Goal: Transaction & Acquisition: Purchase product/service

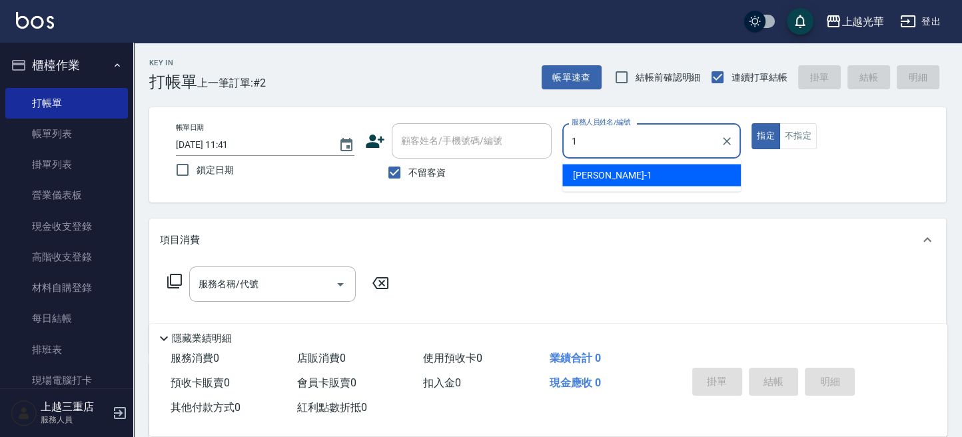
type input "小[PERSON_NAME]-1"
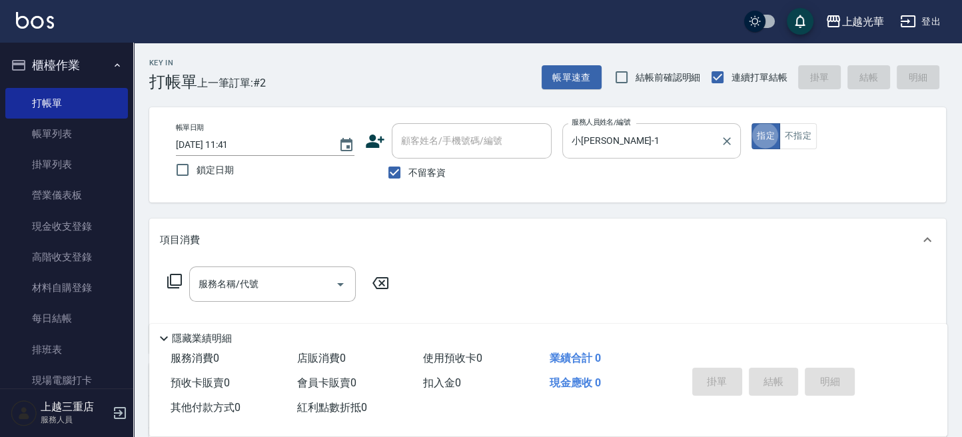
type button "true"
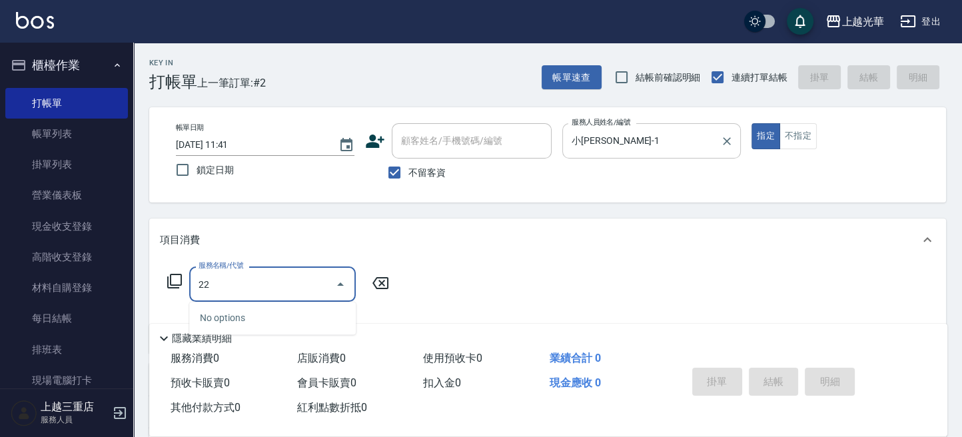
type input "2"
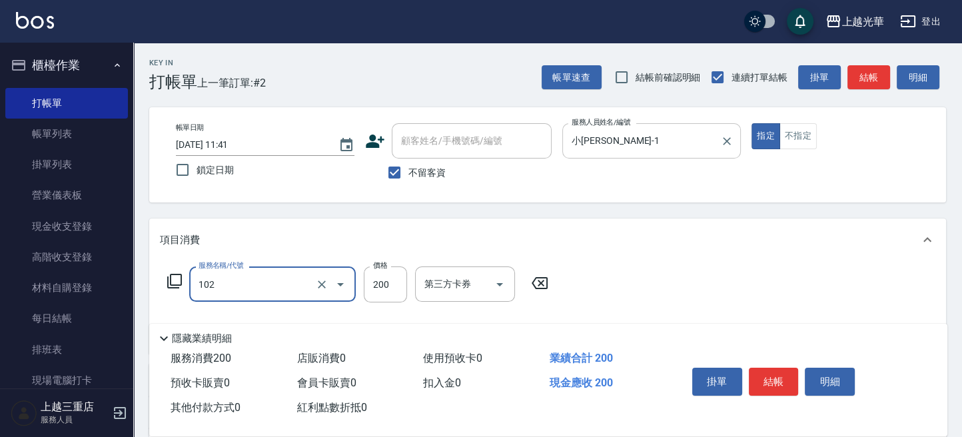
type input "指定洗髮(102)"
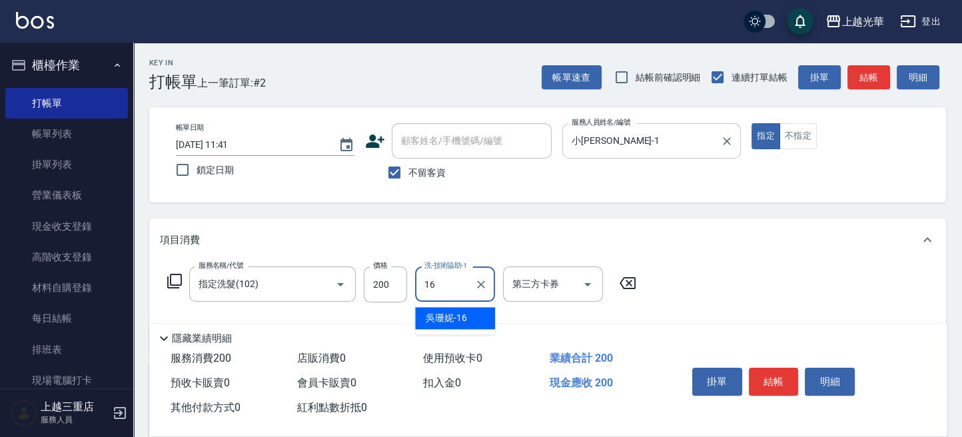
type input "[PERSON_NAME]-16"
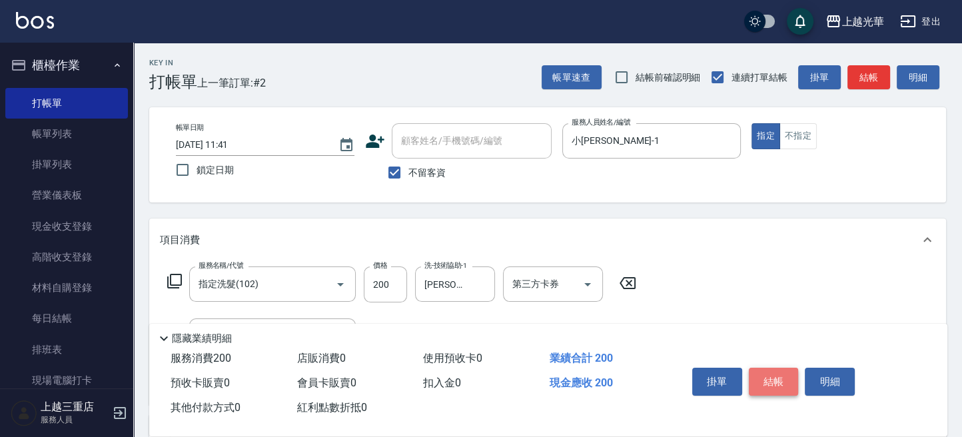
click at [773, 384] on button "結帳" at bounding box center [774, 382] width 50 height 28
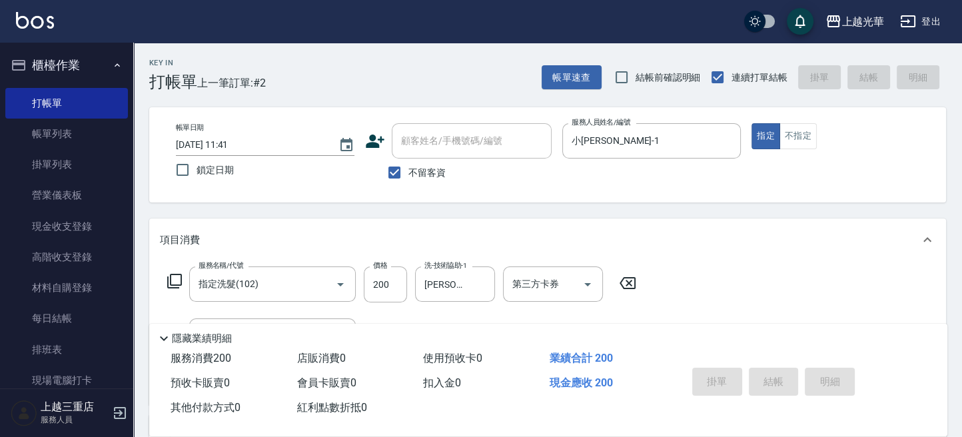
type input "[DATE] 13:04"
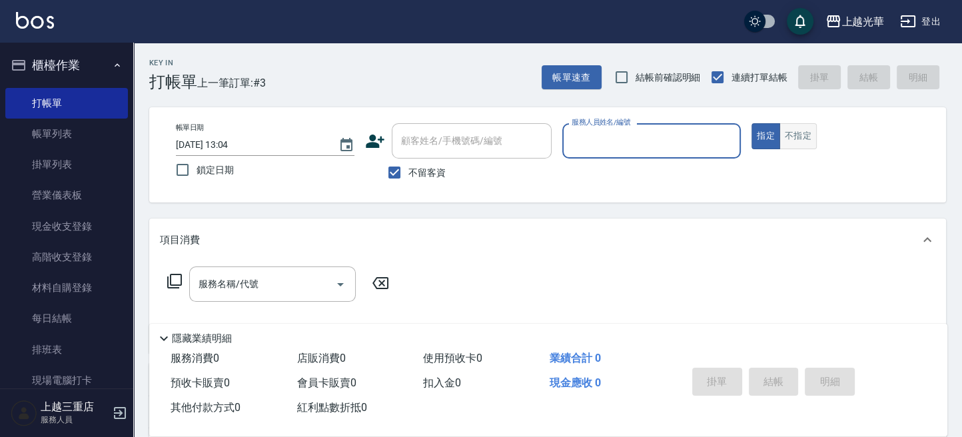
click at [799, 137] on button "不指定" at bounding box center [797, 136] width 37 height 26
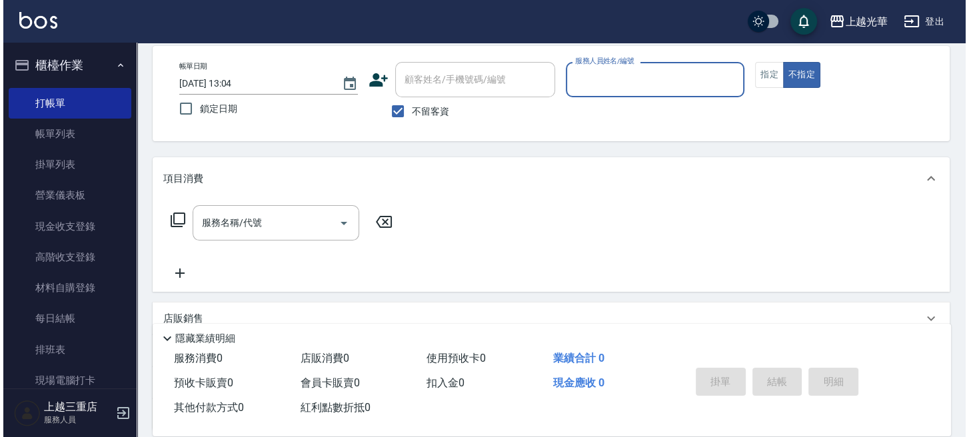
scroll to position [177, 0]
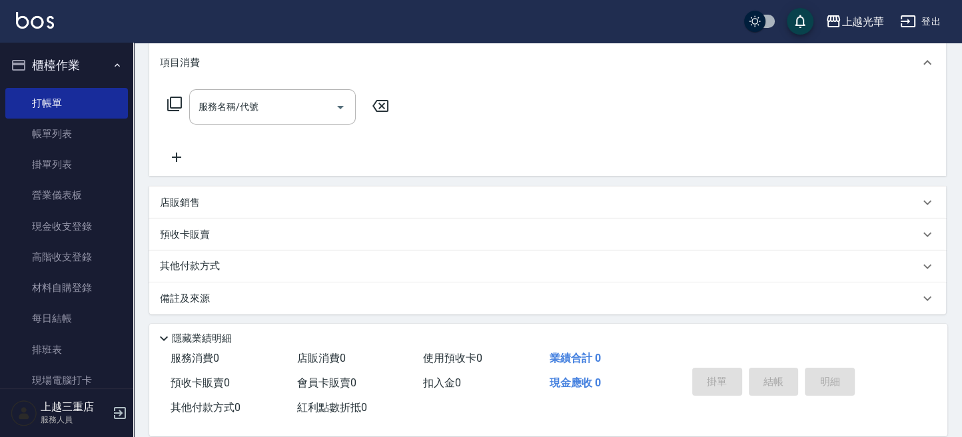
click at [166, 99] on div "服務名稱/代號 服務名稱/代號" at bounding box center [278, 106] width 237 height 35
click at [178, 105] on icon at bounding box center [175, 104] width 16 height 16
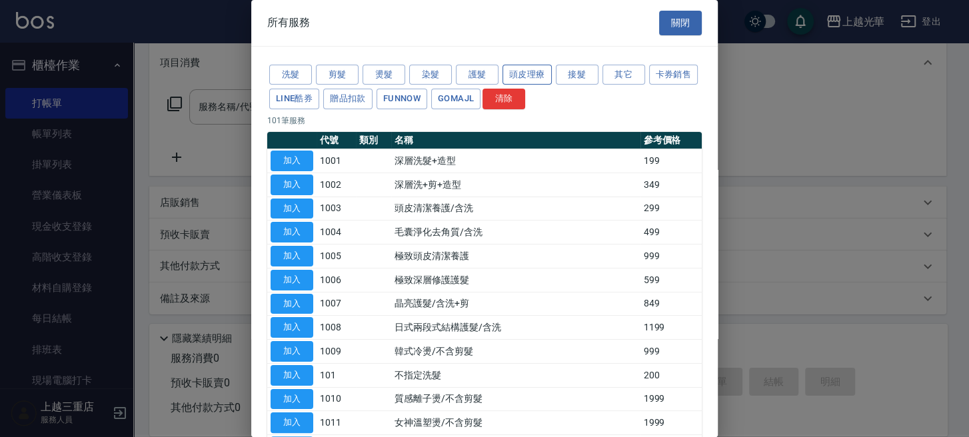
click at [540, 73] on button "頭皮理療" at bounding box center [526, 75] width 49 height 21
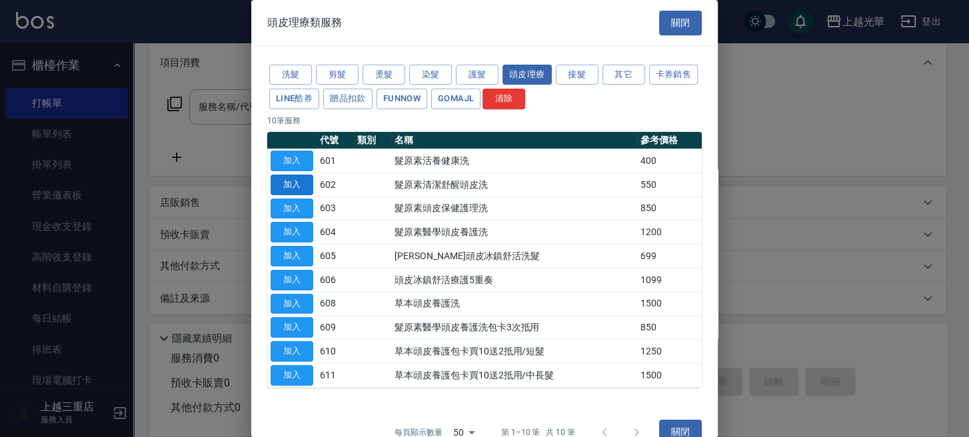
click at [286, 185] on button "加入" at bounding box center [291, 185] width 43 height 21
type input "髮原素清潔舒醒頭皮洗(602)"
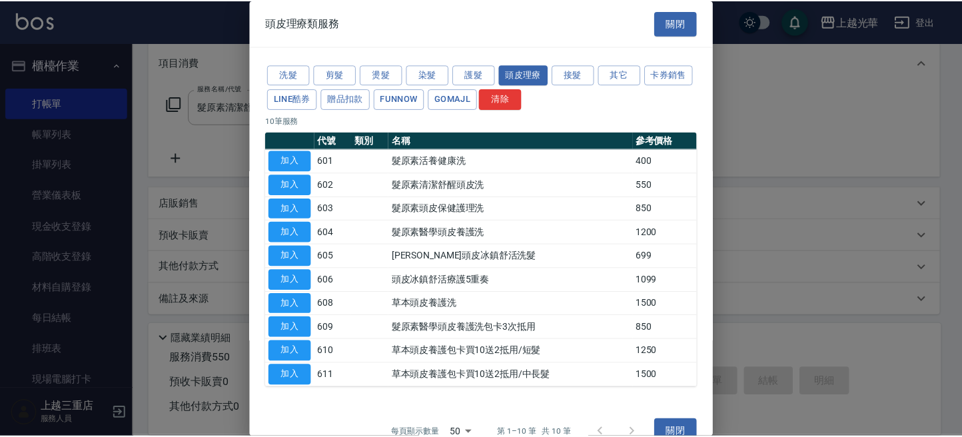
scroll to position [0, 0]
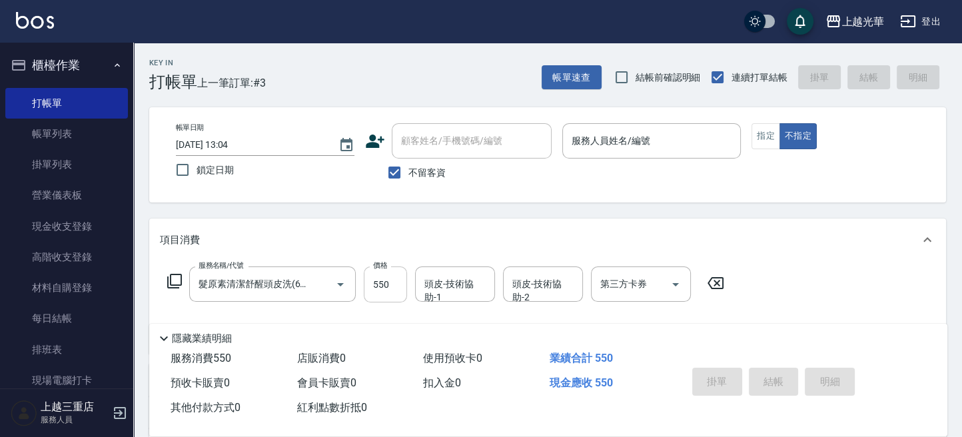
click at [402, 284] on input "550" at bounding box center [385, 284] width 43 height 36
type input "0"
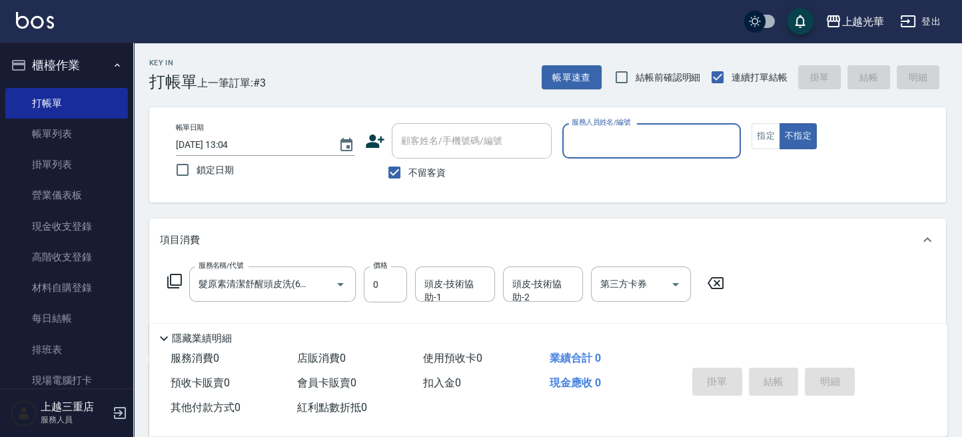
click at [696, 125] on div "服務人員姓名/編號" at bounding box center [651, 140] width 179 height 35
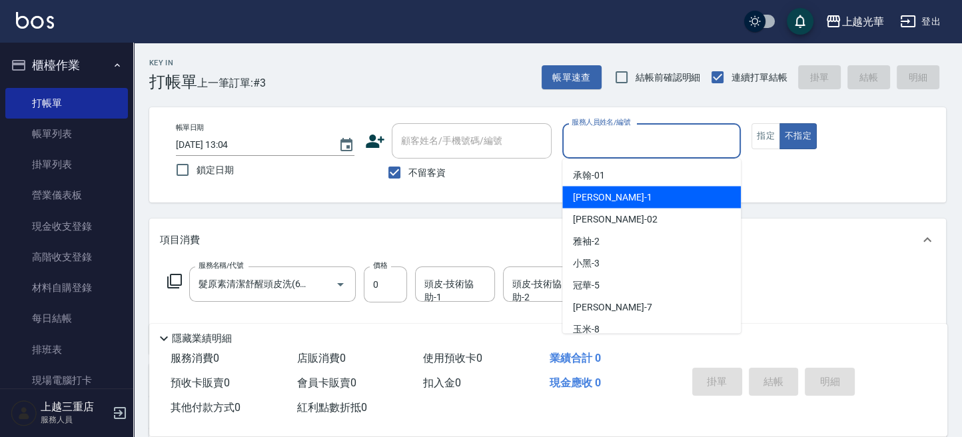
drag, startPoint x: 667, startPoint y: 197, endPoint x: 660, endPoint y: 197, distance: 7.4
click at [666, 197] on div "小[PERSON_NAME] -1" at bounding box center [651, 197] width 179 height 22
type input "小[PERSON_NAME]-1"
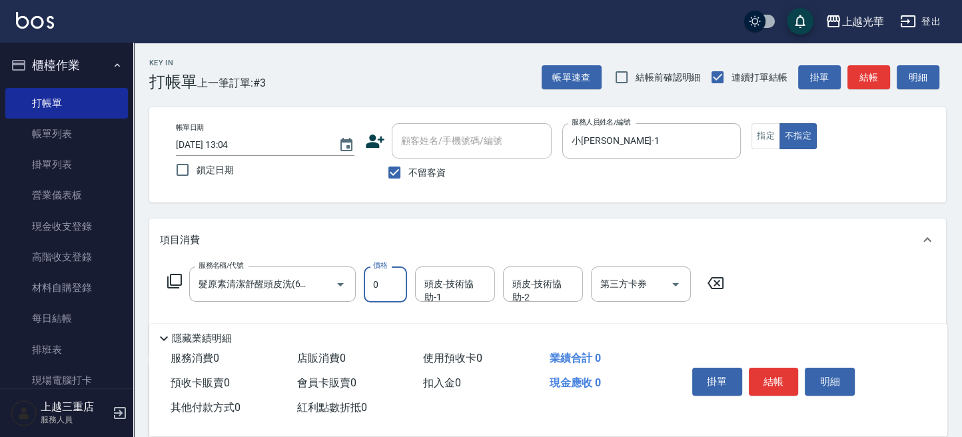
click at [396, 285] on input "0" at bounding box center [385, 284] width 43 height 36
type input "650"
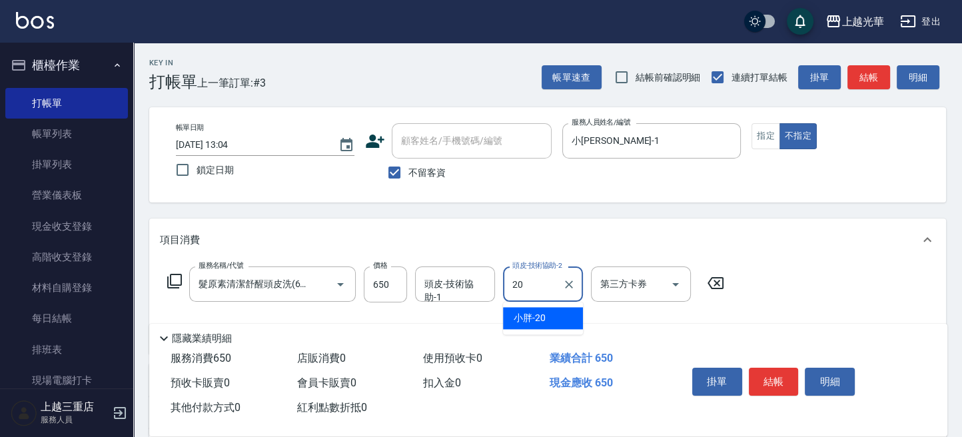
type input "小胖-20"
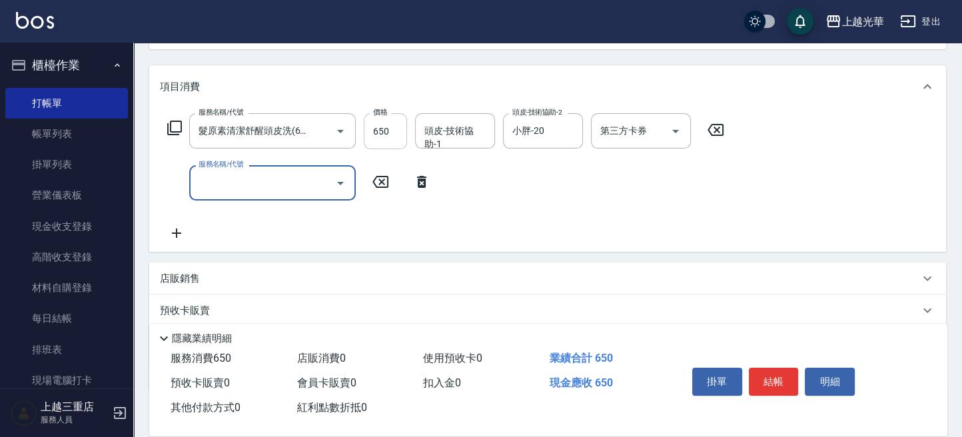
scroll to position [177, 0]
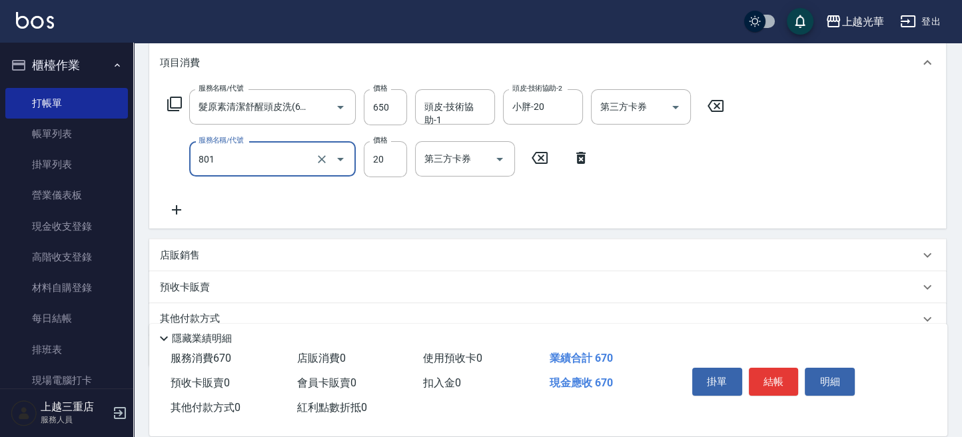
type input "潤絲(801)"
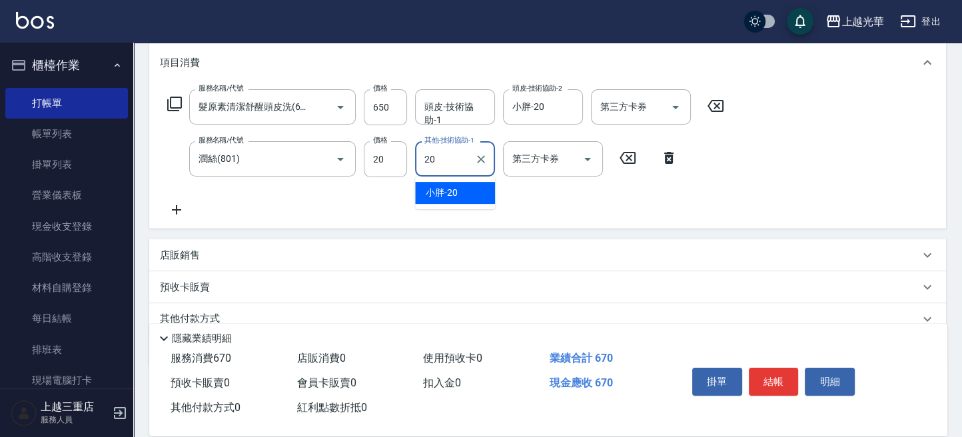
type input "小胖-20"
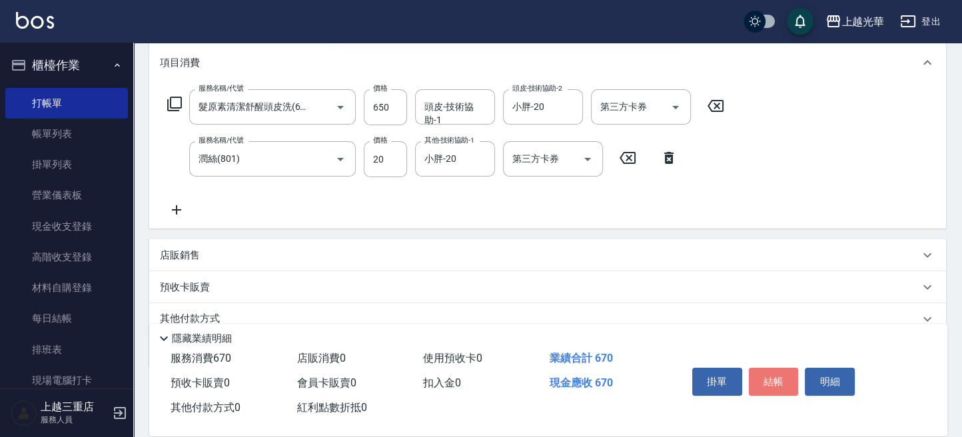
click at [765, 374] on button "結帳" at bounding box center [774, 382] width 50 height 28
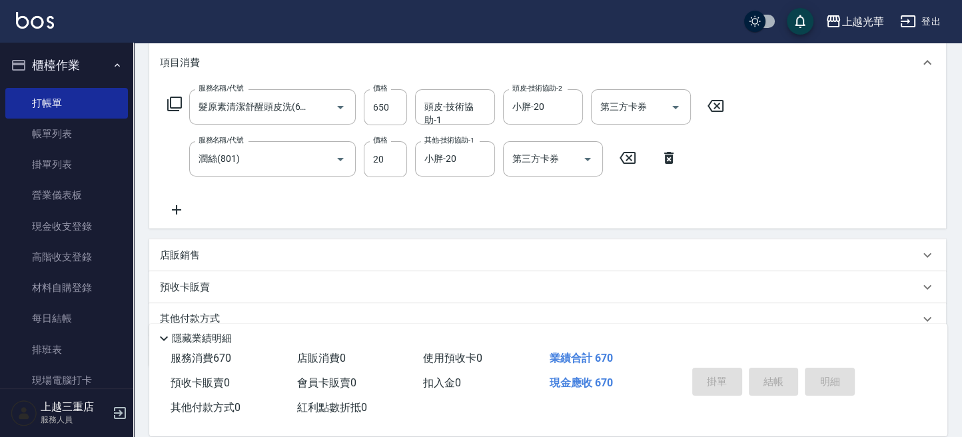
type input "[DATE] 13:06"
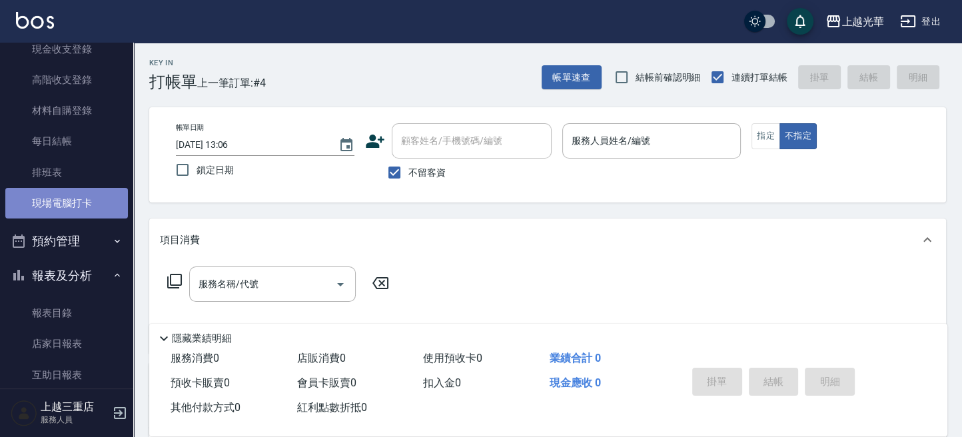
click at [81, 193] on link "現場電腦打卡" at bounding box center [66, 203] width 123 height 31
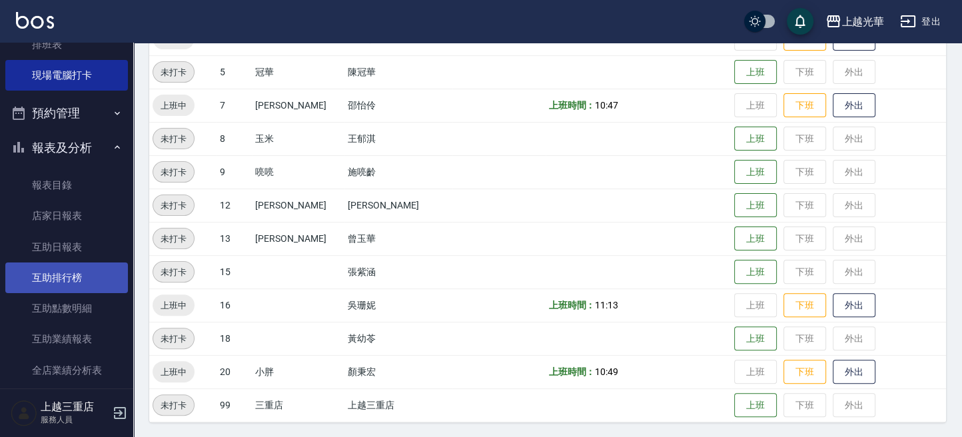
scroll to position [355, 0]
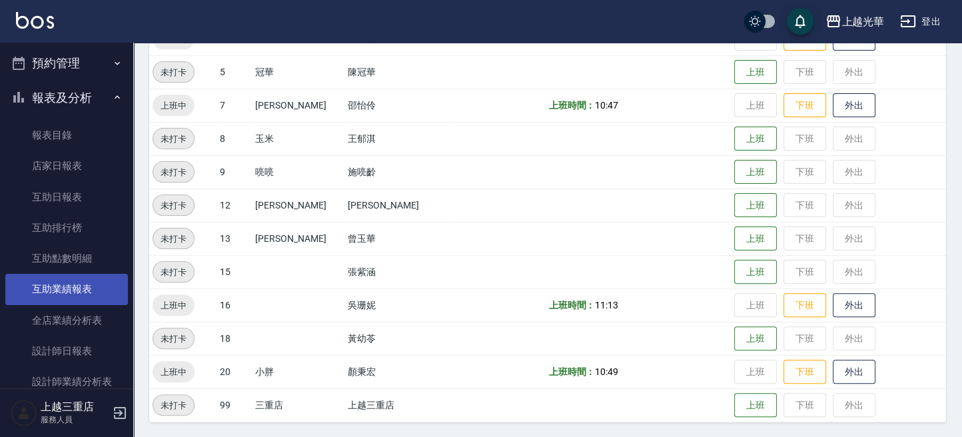
click at [98, 274] on link "互助業績報表" at bounding box center [66, 289] width 123 height 31
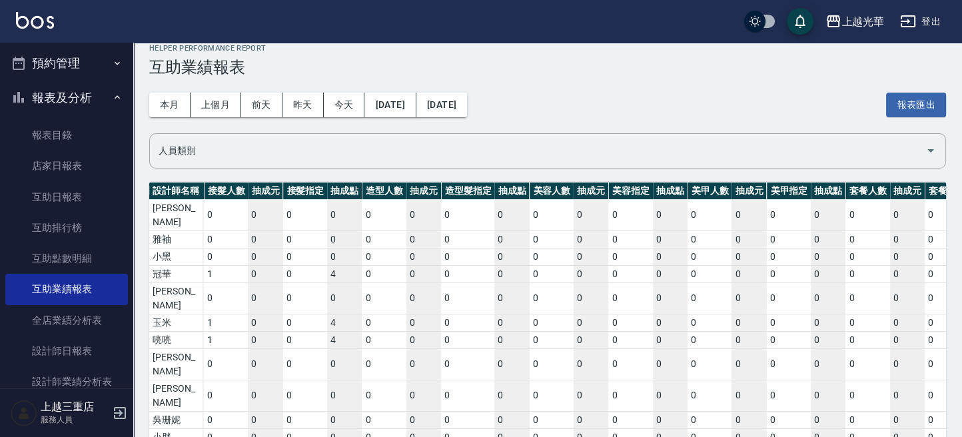
scroll to position [0, 2412]
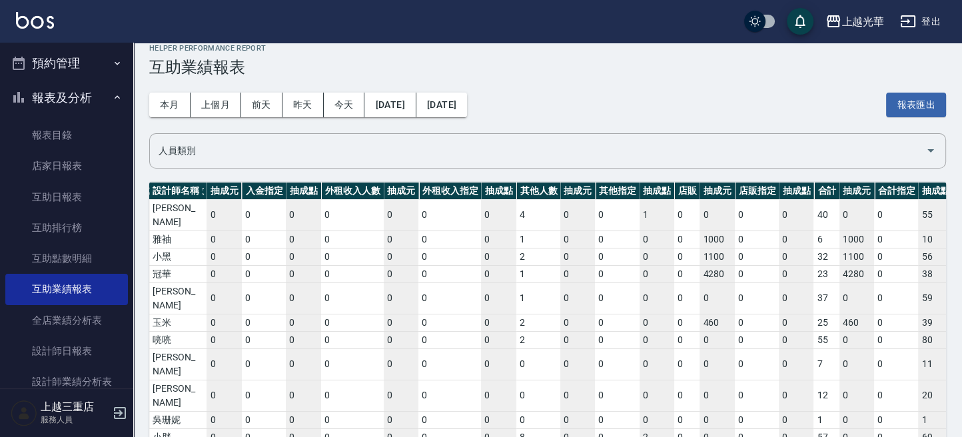
drag, startPoint x: 260, startPoint y: 397, endPoint x: 955, endPoint y: 406, distance: 694.3
click at [961, 421] on div "Helper Performance Report 互助業績報表 本月 上個月 [DATE] [DATE] [DATE] [DATE] [DATE] 報表匯出…" at bounding box center [547, 262] width 829 height 468
click at [47, 27] on img at bounding box center [35, 20] width 38 height 17
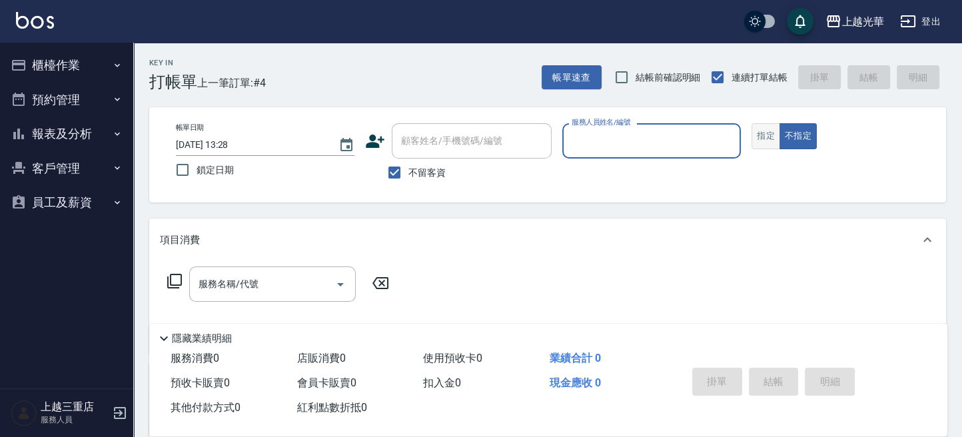
click at [766, 132] on button "指定" at bounding box center [765, 136] width 29 height 26
click at [396, 167] on input "不留客資" at bounding box center [394, 173] width 28 height 28
checkbox input "false"
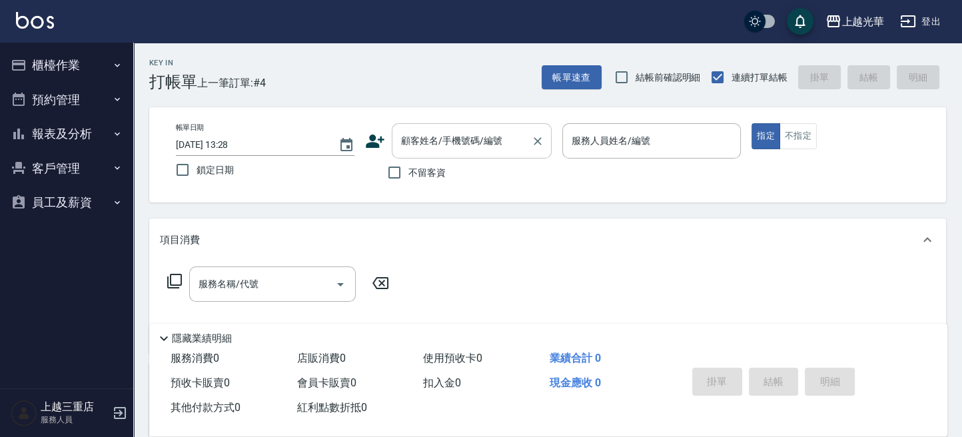
click at [442, 125] on div "顧客姓名/手機號碼/編號" at bounding box center [472, 140] width 160 height 35
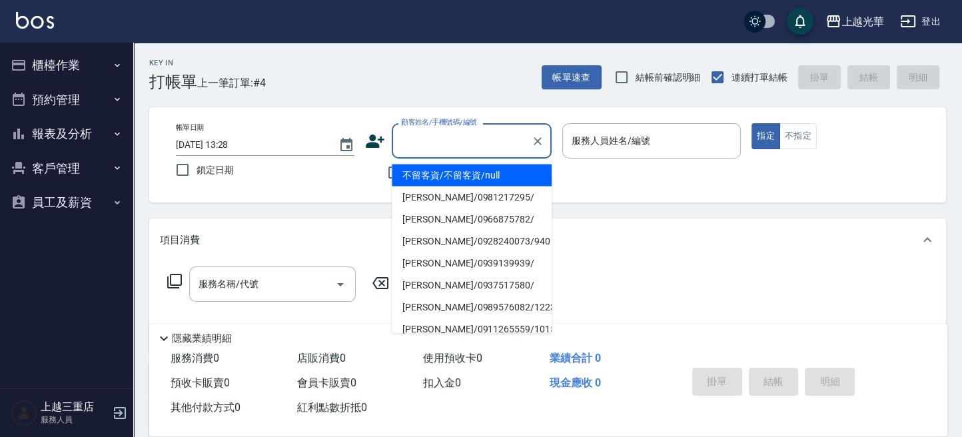
type input "ㄐ"
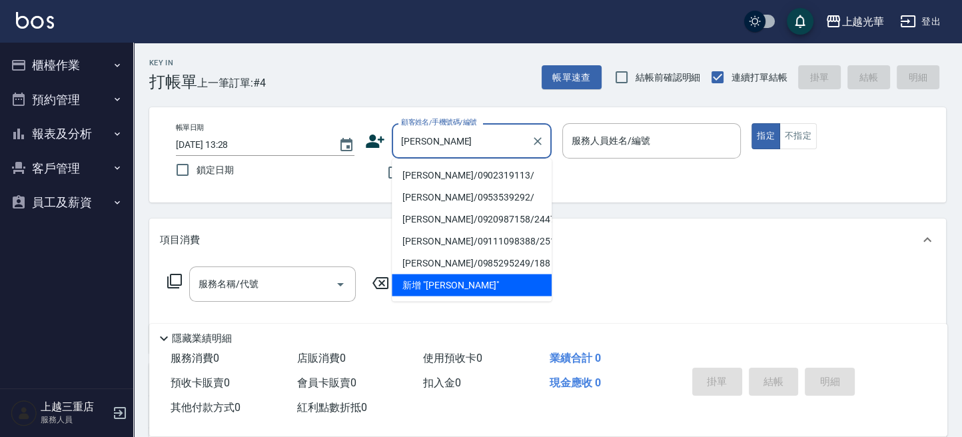
click at [453, 167] on li "[PERSON_NAME]/0902319113/" at bounding box center [472, 175] width 160 height 22
type input "[PERSON_NAME]/0902319113/"
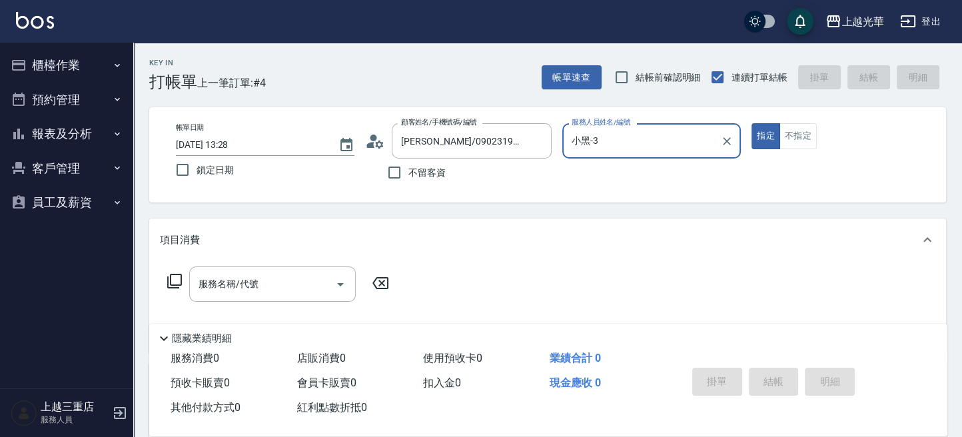
type input "小黑-3"
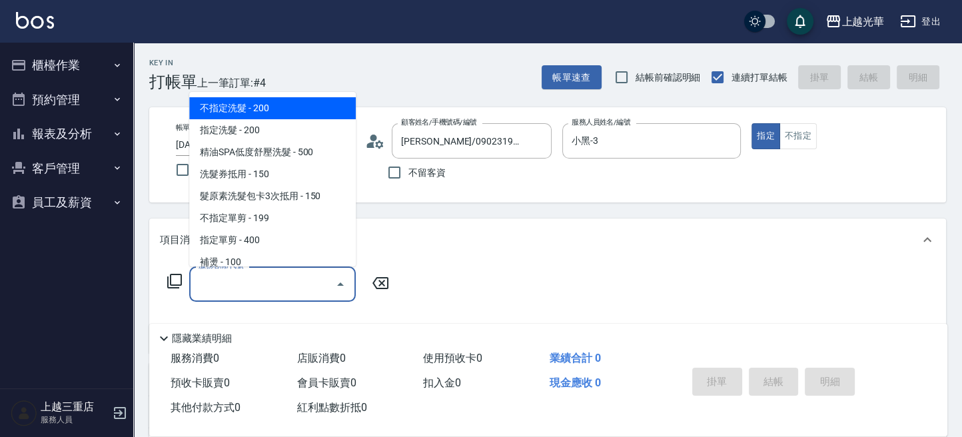
click at [262, 276] on input "服務名稱/代號" at bounding box center [262, 283] width 135 height 23
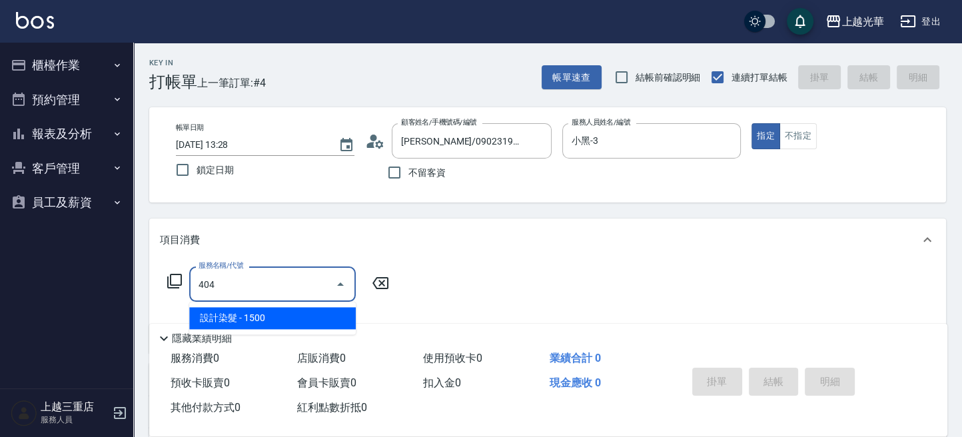
type input "設計染髮(404)"
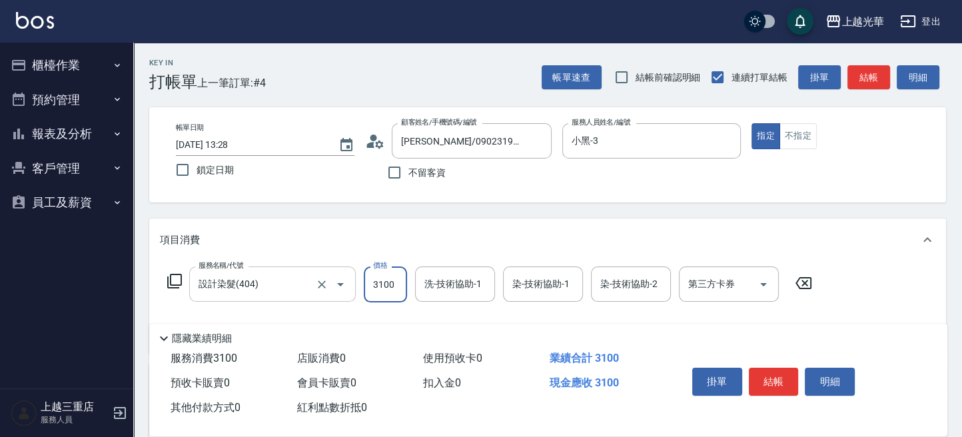
type input "3100"
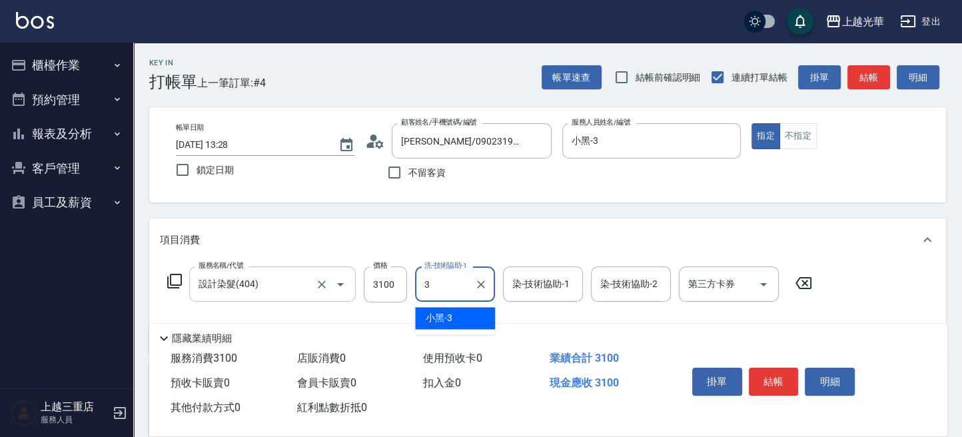
type input "小黑-3"
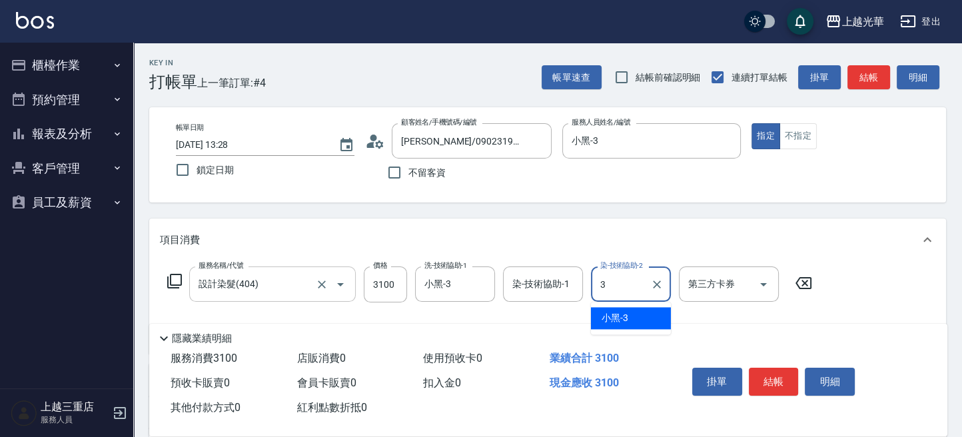
type input "小黑-3"
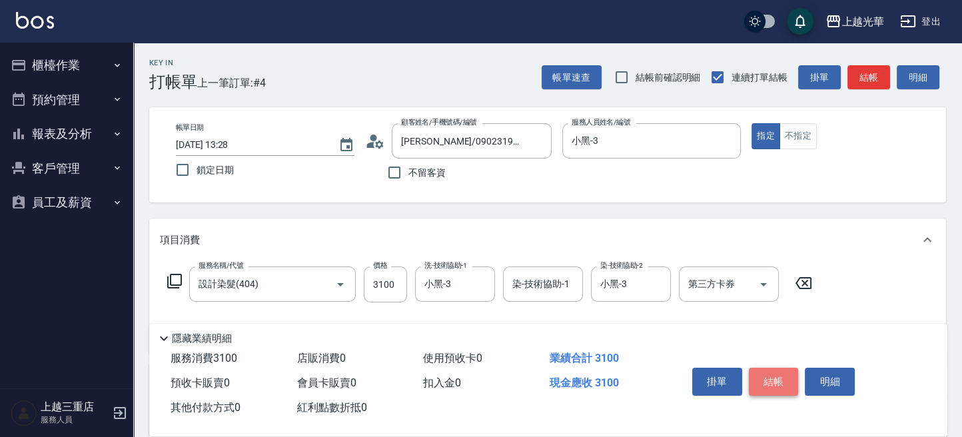
click at [785, 382] on button "結帳" at bounding box center [774, 382] width 50 height 28
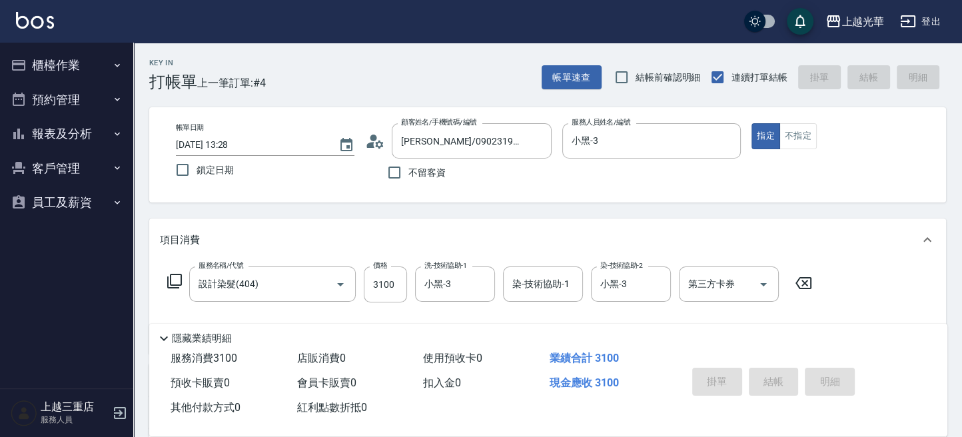
type input "[DATE] 13:51"
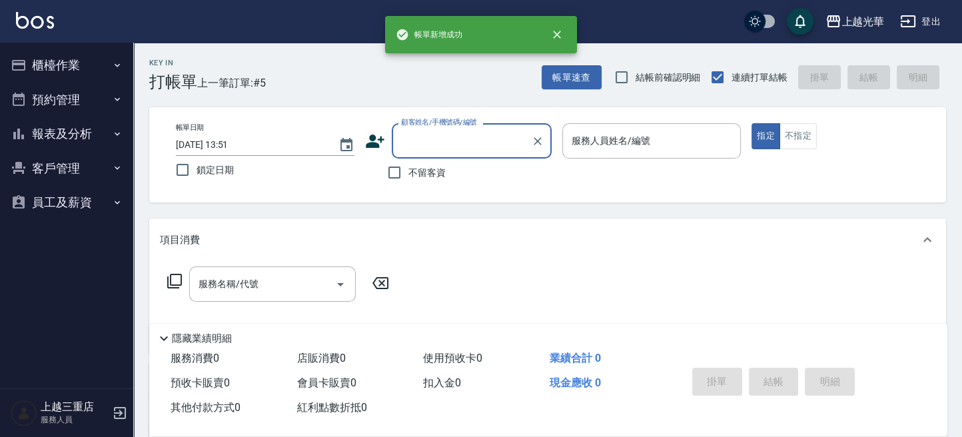
click at [412, 146] on input "顧客姓名/手機號碼/編號" at bounding box center [462, 140] width 128 height 23
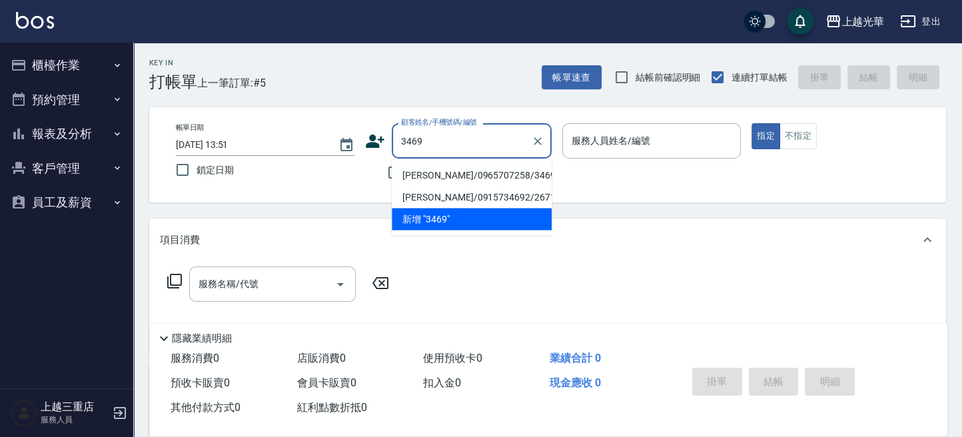
click at [454, 169] on li "[PERSON_NAME]/0965707258/3469" at bounding box center [472, 175] width 160 height 22
type input "[PERSON_NAME]/0965707258/3469"
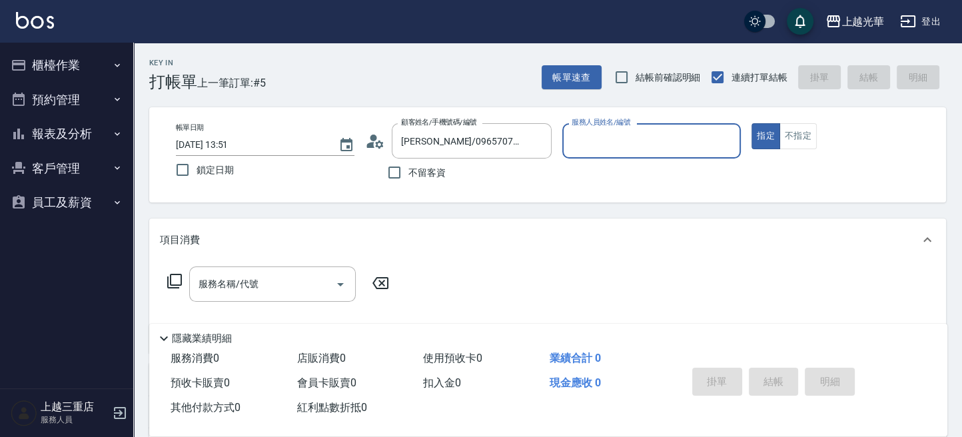
type input "小黑-3"
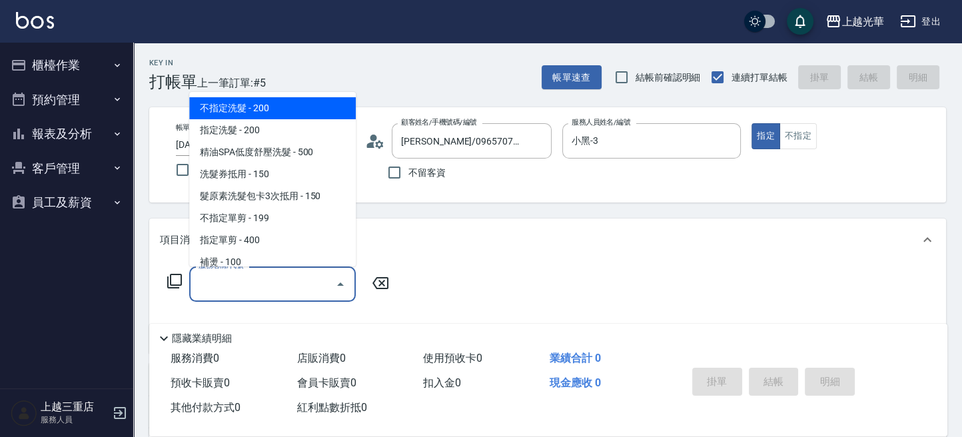
click at [242, 288] on input "服務名稱/代號" at bounding box center [262, 283] width 135 height 23
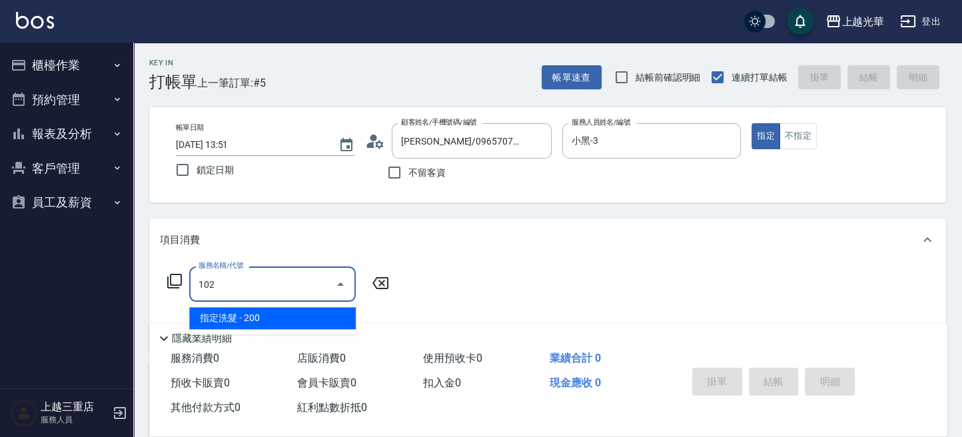
type input "指定洗髮(102)"
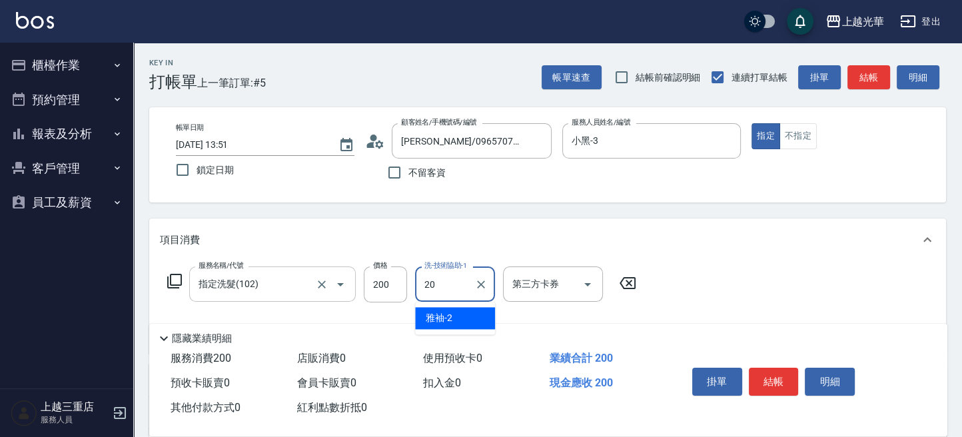
type input "小胖-20"
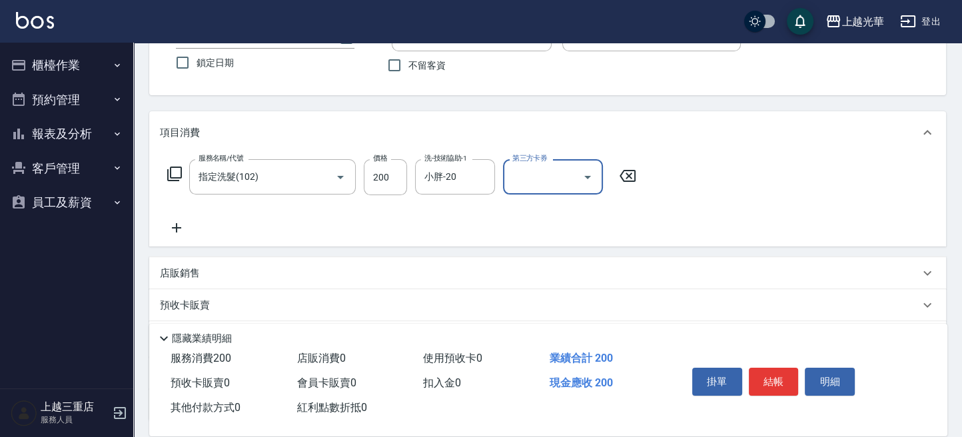
scroll to position [177, 0]
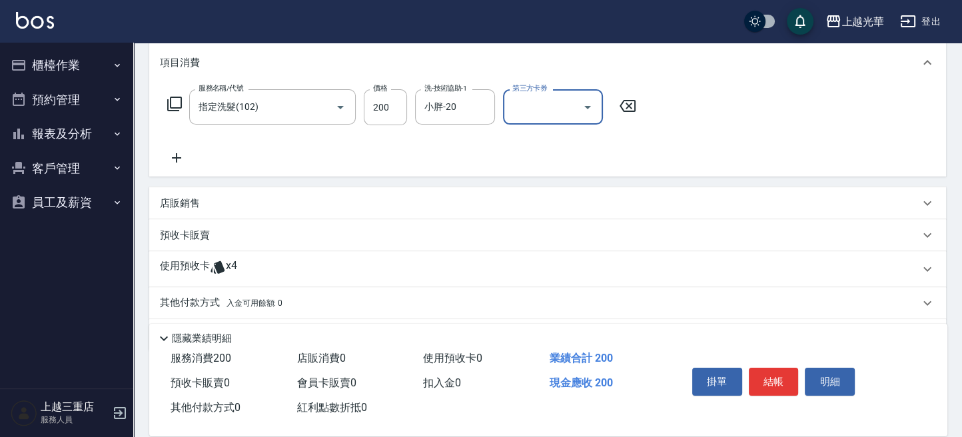
click at [176, 163] on icon at bounding box center [176, 158] width 33 height 16
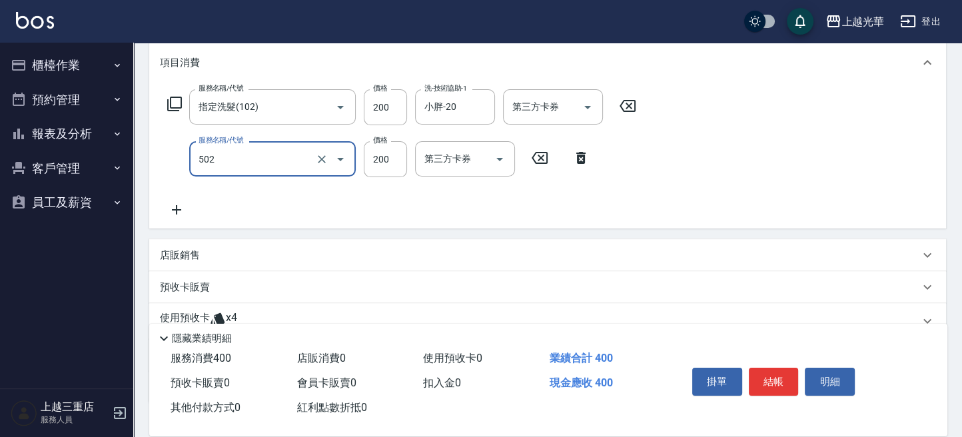
type input "自備護髮(502)"
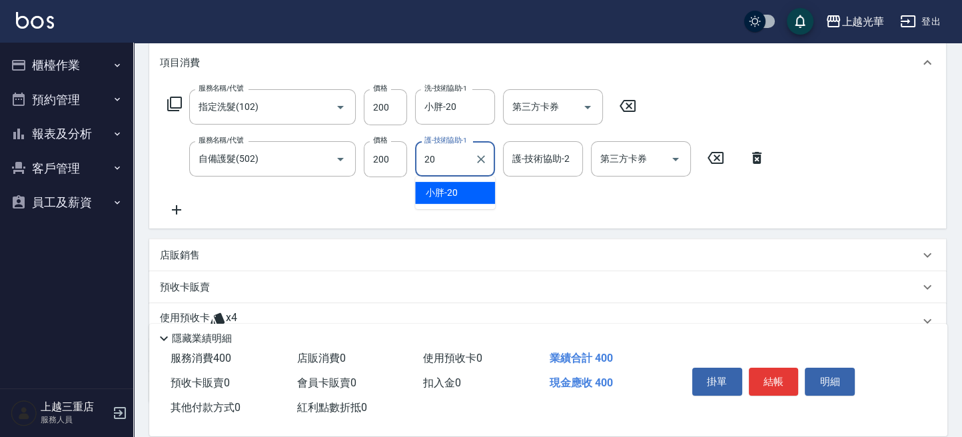
type input "小胖-20"
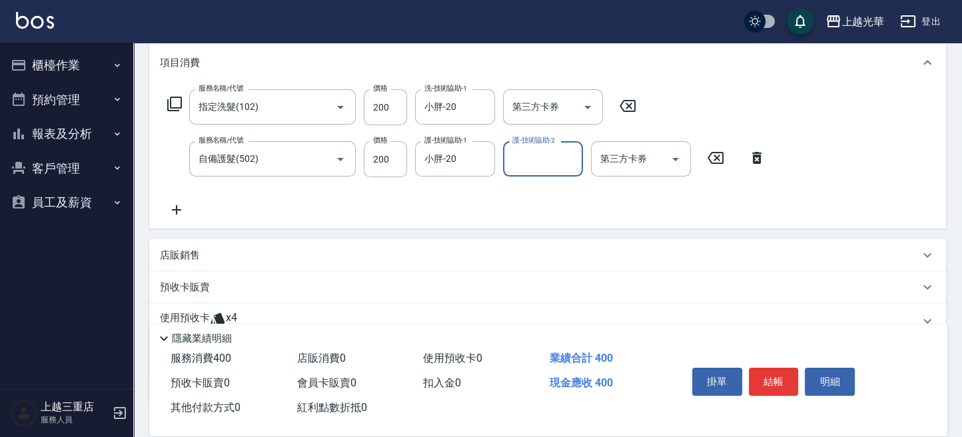
click at [181, 211] on icon at bounding box center [176, 210] width 33 height 16
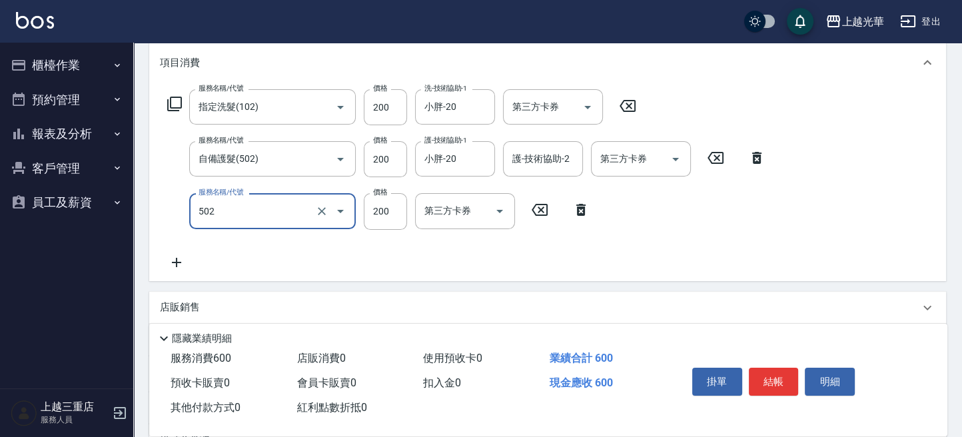
type input "自備護髮(502)"
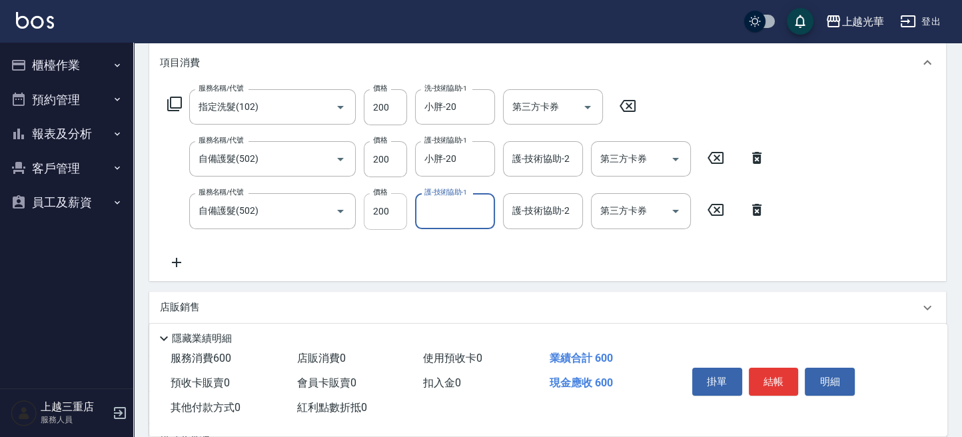
click at [381, 207] on input "200" at bounding box center [385, 211] width 43 height 36
type input "300"
type input "小胖-20"
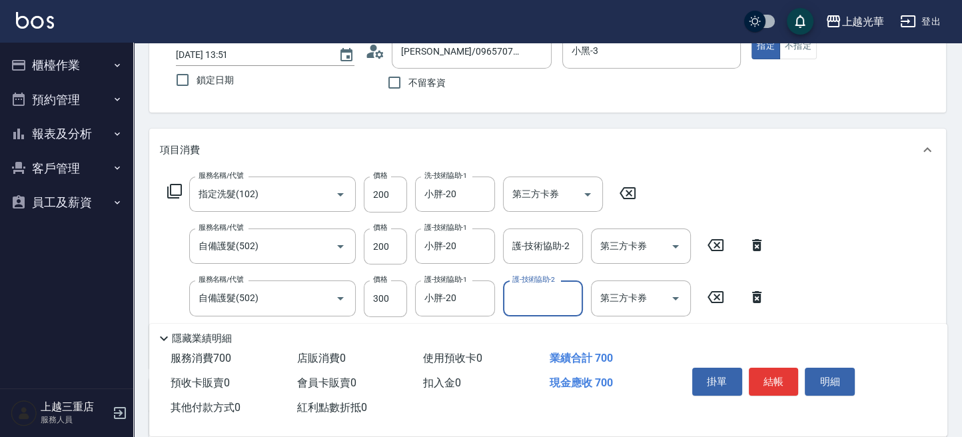
scroll to position [0, 0]
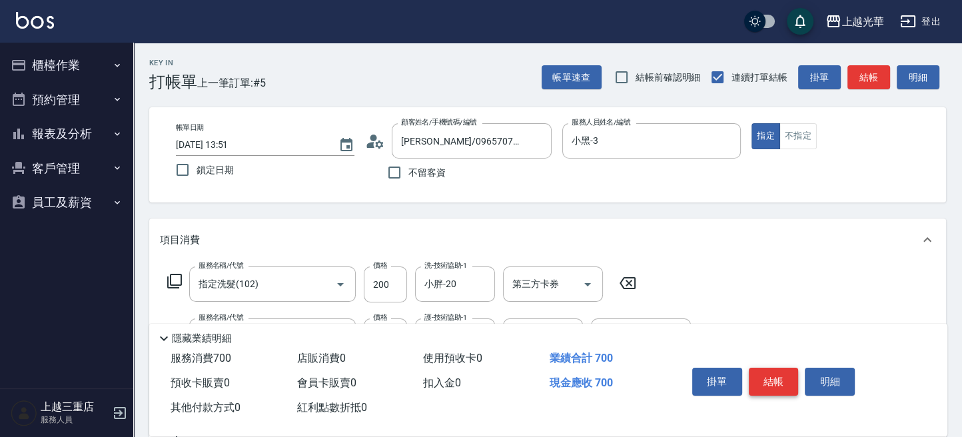
click at [760, 376] on button "結帳" at bounding box center [774, 382] width 50 height 28
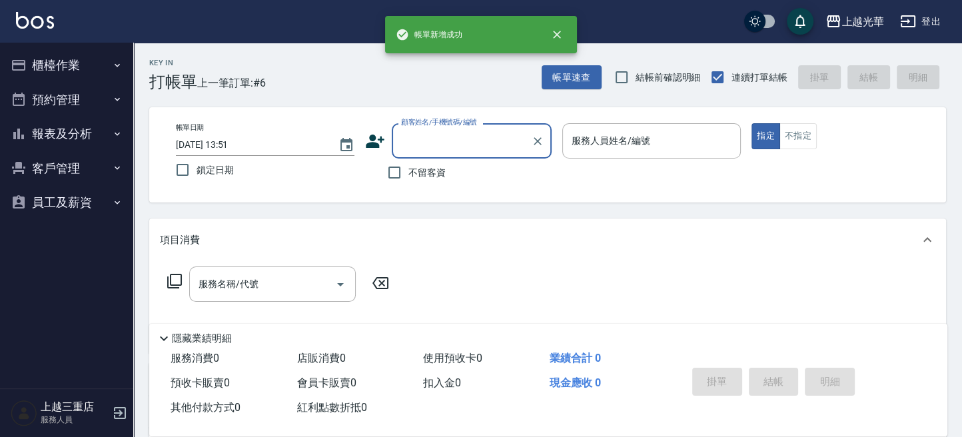
click at [69, 63] on button "櫃檯作業" at bounding box center [66, 65] width 123 height 35
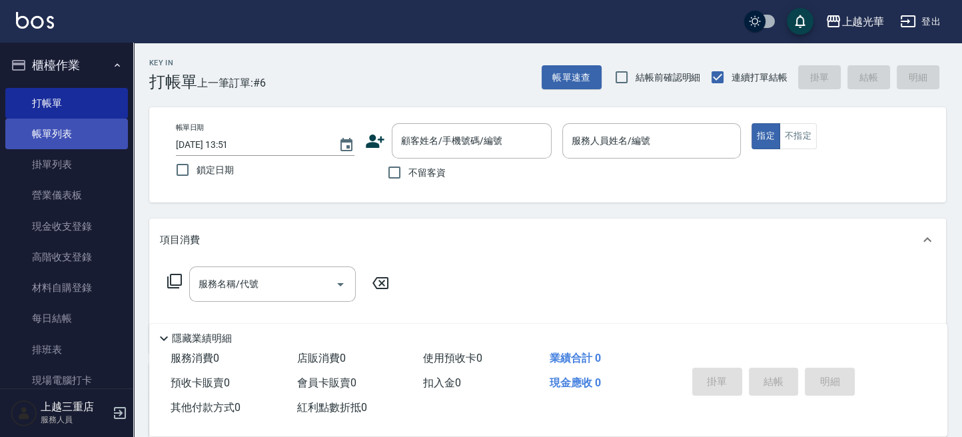
click at [97, 139] on link "帳單列表" at bounding box center [66, 134] width 123 height 31
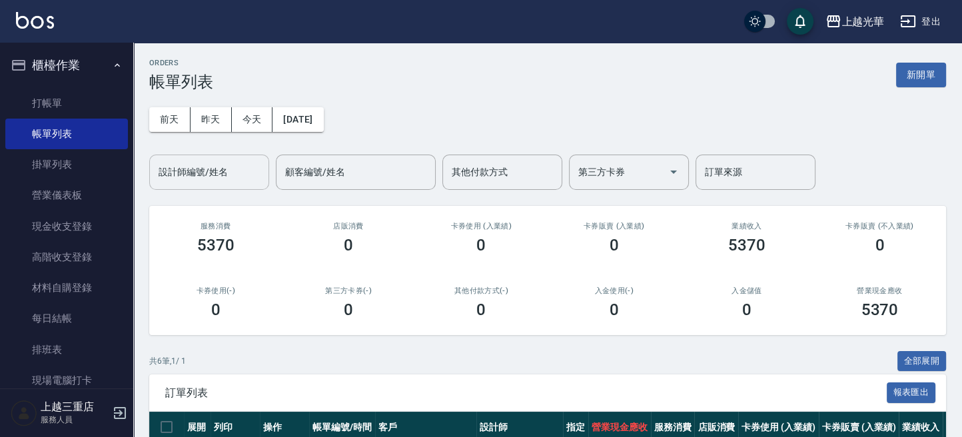
click at [239, 184] on div "設計師編號/姓名" at bounding box center [209, 172] width 120 height 35
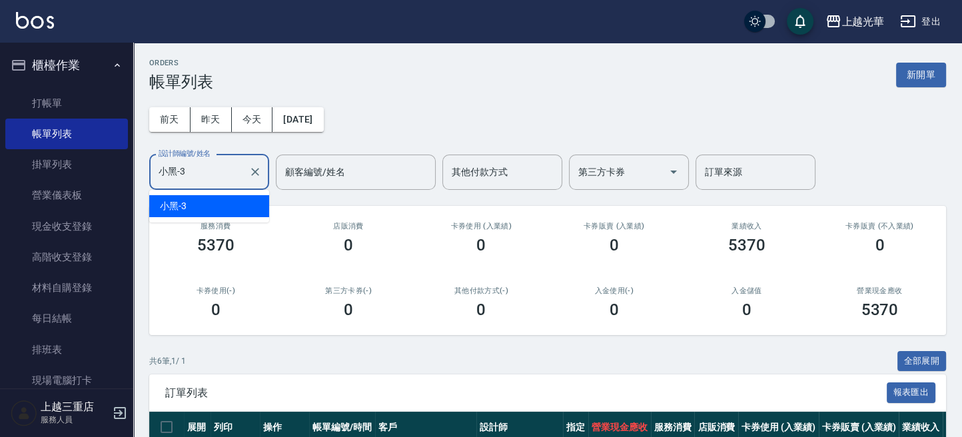
type input "小黑-3"
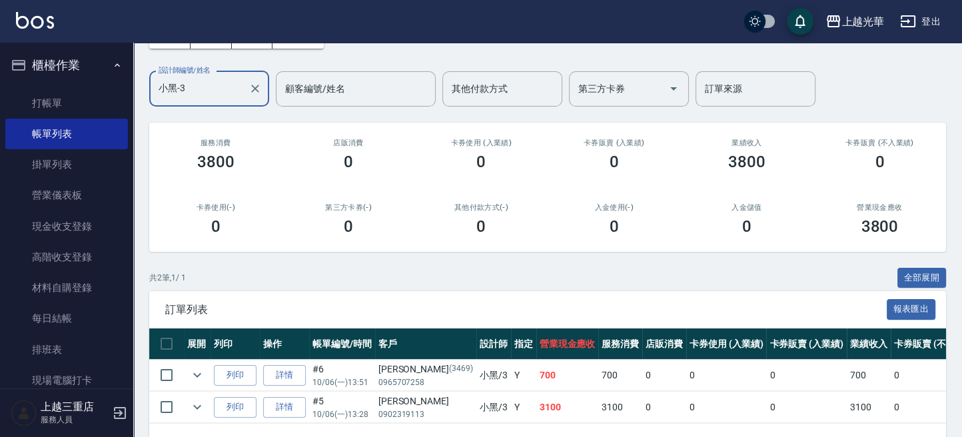
scroll to position [134, 0]
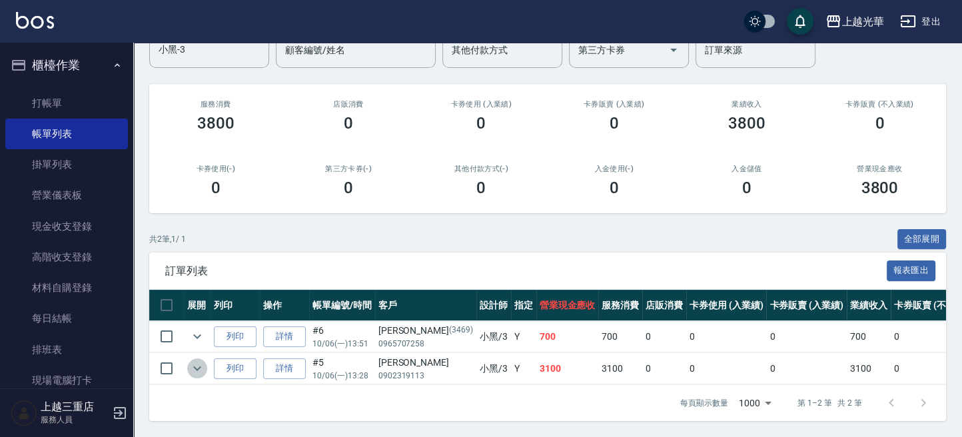
click at [198, 360] on icon "expand row" at bounding box center [197, 368] width 16 height 16
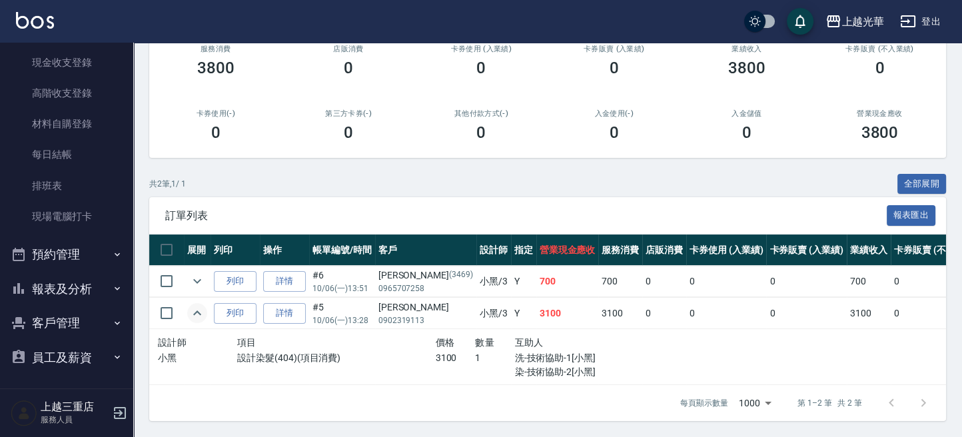
scroll to position [165, 0]
click at [203, 273] on icon "expand row" at bounding box center [197, 281] width 16 height 16
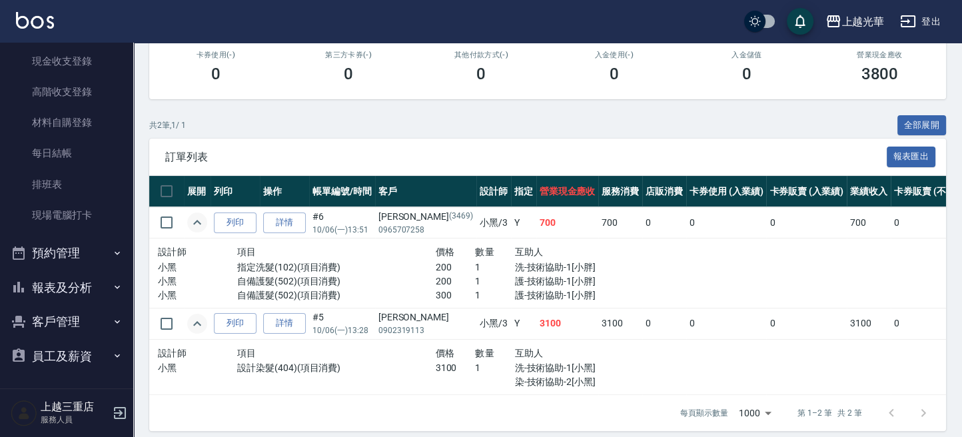
scroll to position [258, 0]
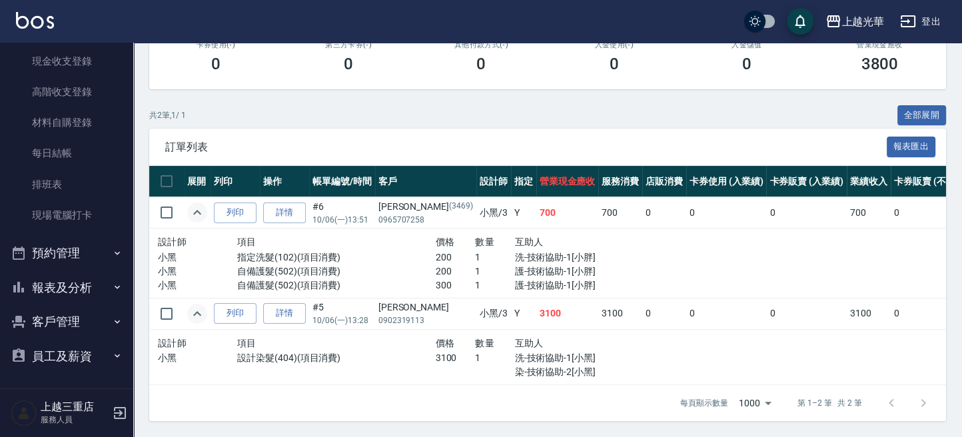
click at [51, 288] on button "報表及分析" at bounding box center [66, 287] width 123 height 35
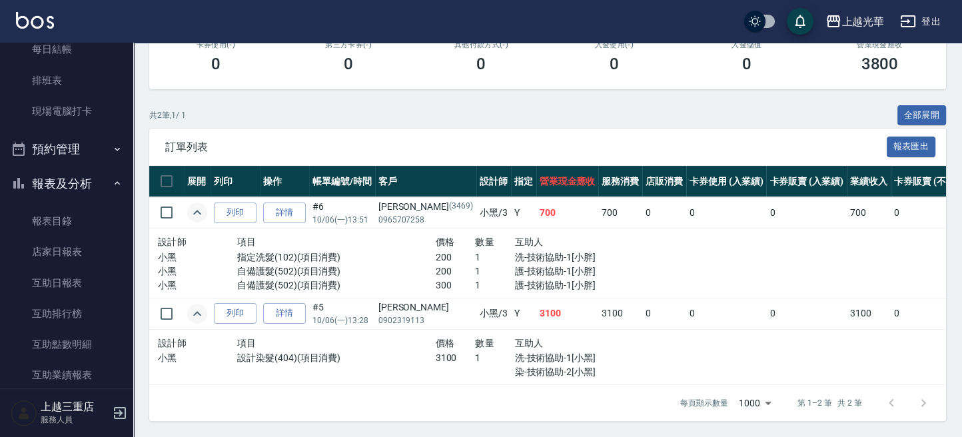
scroll to position [432, 0]
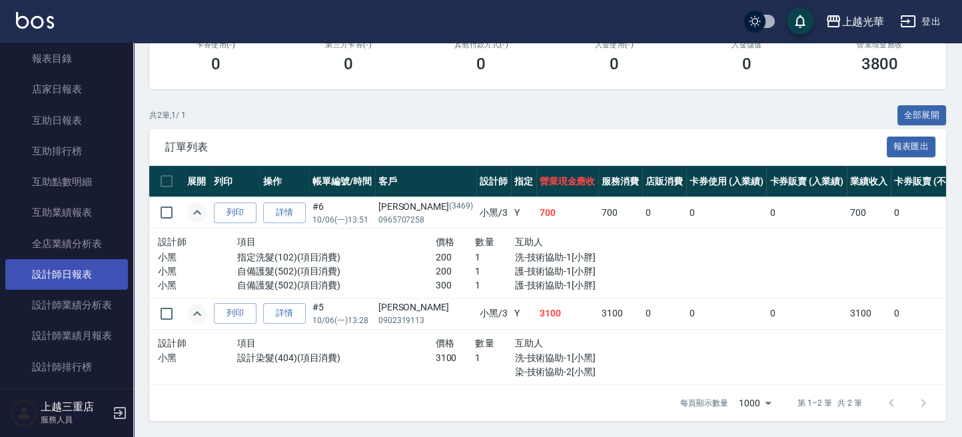
click at [61, 274] on link "設計師日報表" at bounding box center [66, 274] width 123 height 31
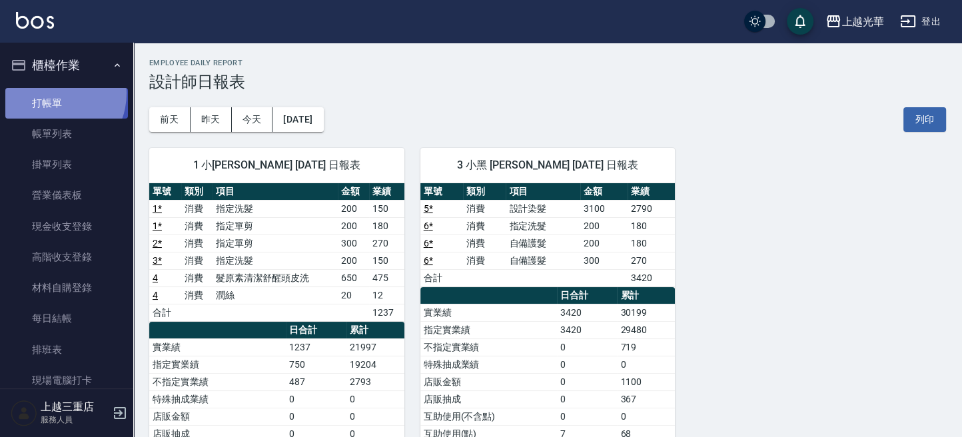
click at [52, 93] on link "打帳單" at bounding box center [66, 103] width 123 height 31
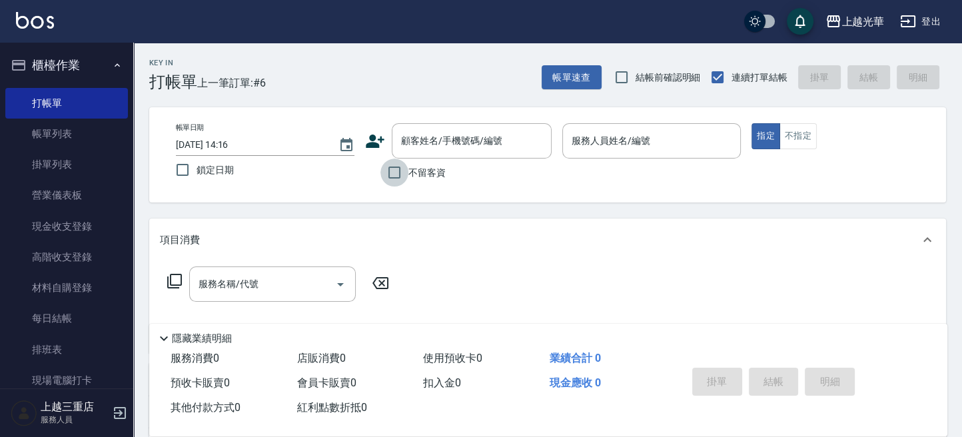
drag, startPoint x: 408, startPoint y: 167, endPoint x: 376, endPoint y: 180, distance: 33.8
click at [406, 167] on input "不留客資" at bounding box center [394, 173] width 28 height 28
checkbox input "true"
type input "1"
type button "true"
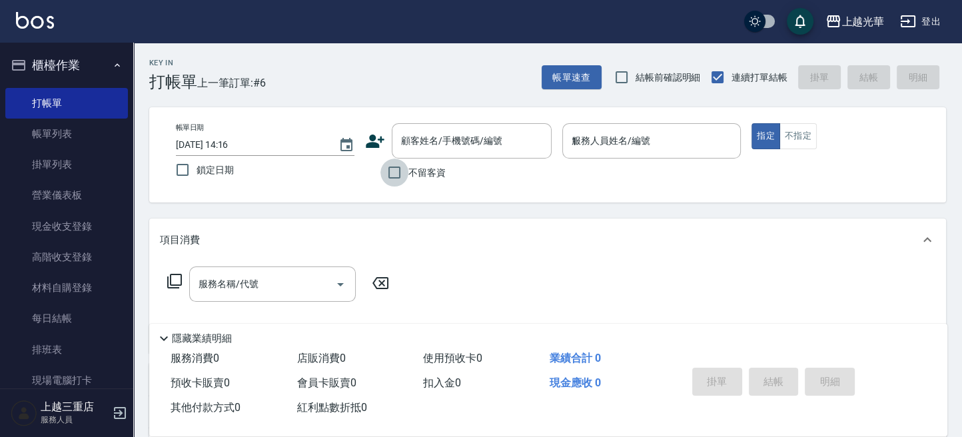
type input "小[PERSON_NAME]-1"
click at [235, 299] on div "服務名稱/代號" at bounding box center [272, 283] width 167 height 35
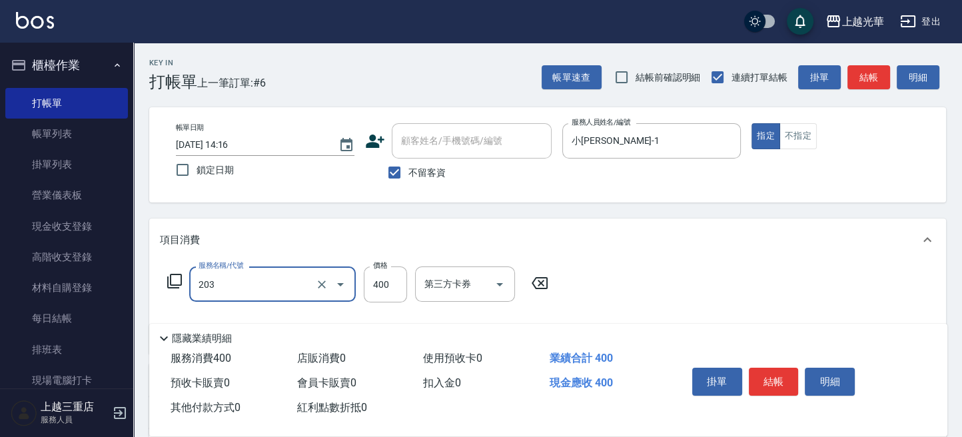
type input "指定單剪(203)"
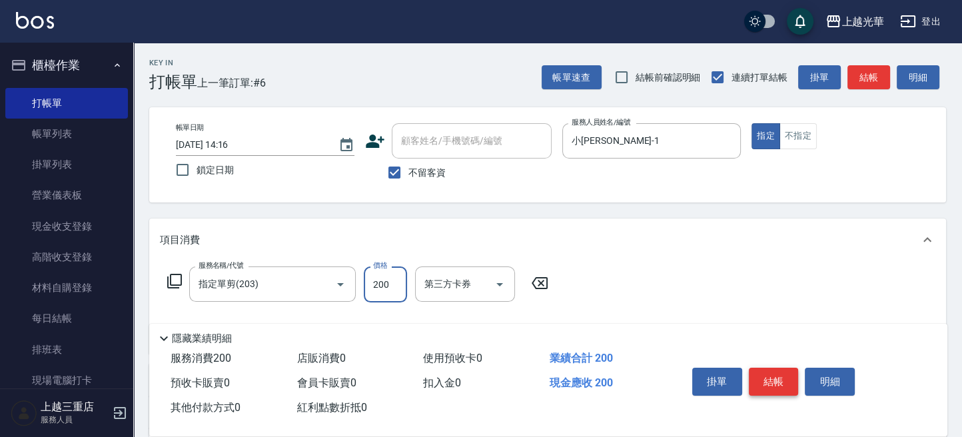
type input "200"
click at [763, 369] on button "結帳" at bounding box center [774, 382] width 50 height 28
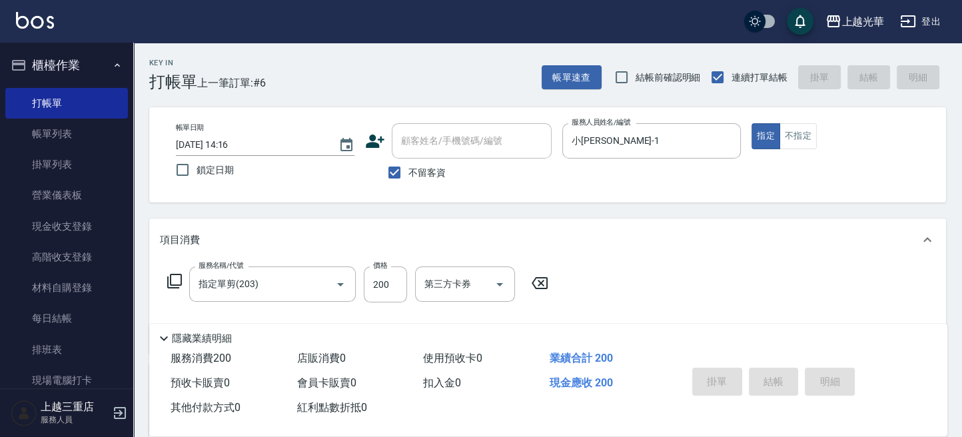
type input "[DATE] 14:21"
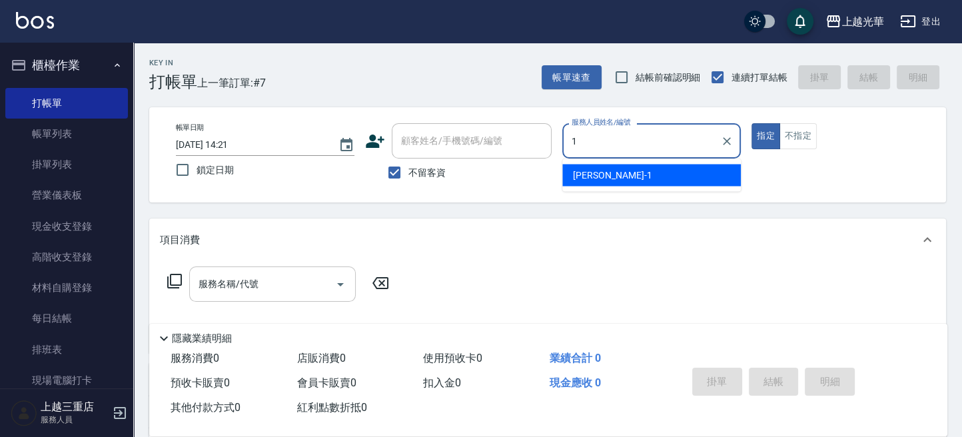
type input "小[PERSON_NAME]-1"
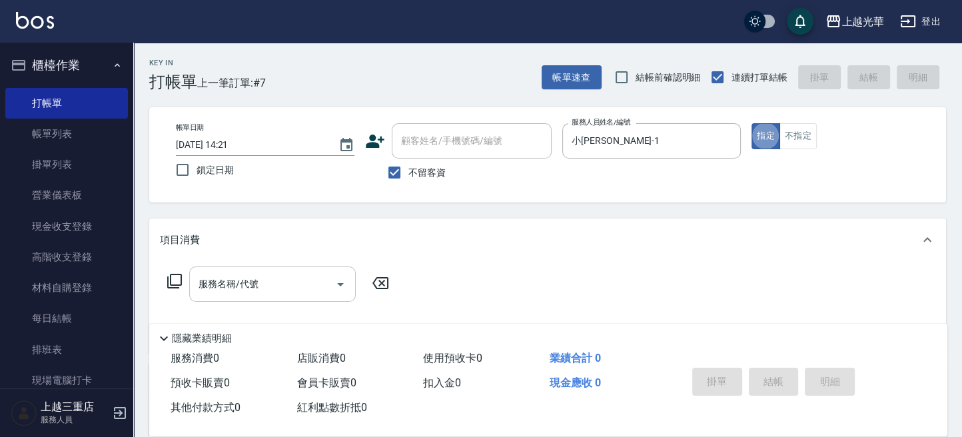
drag, startPoint x: 272, startPoint y: 292, endPoint x: 310, endPoint y: 299, distance: 37.9
click at [274, 292] on input "服務名稱/代號" at bounding box center [262, 283] width 135 height 23
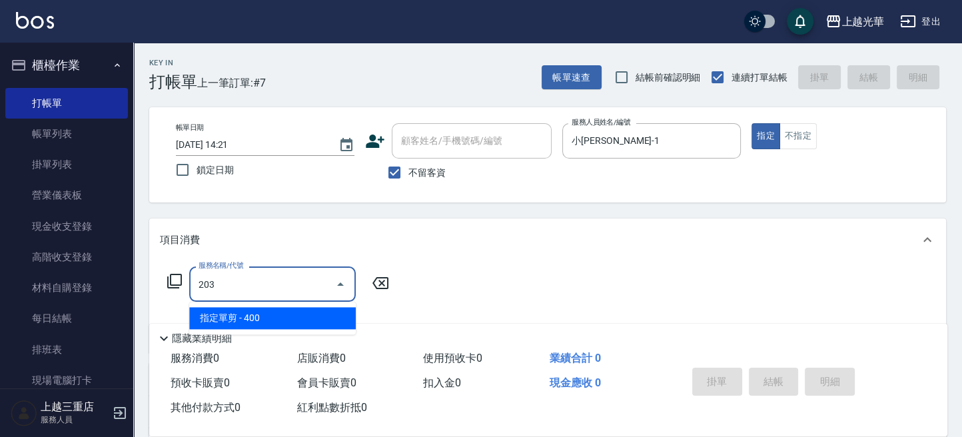
type input "指定單剪(203)"
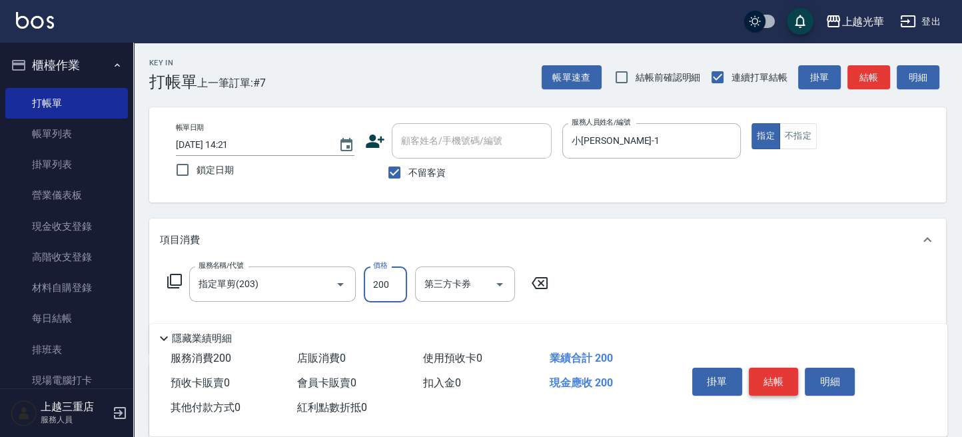
type input "200"
click at [765, 378] on button "結帳" at bounding box center [774, 382] width 50 height 28
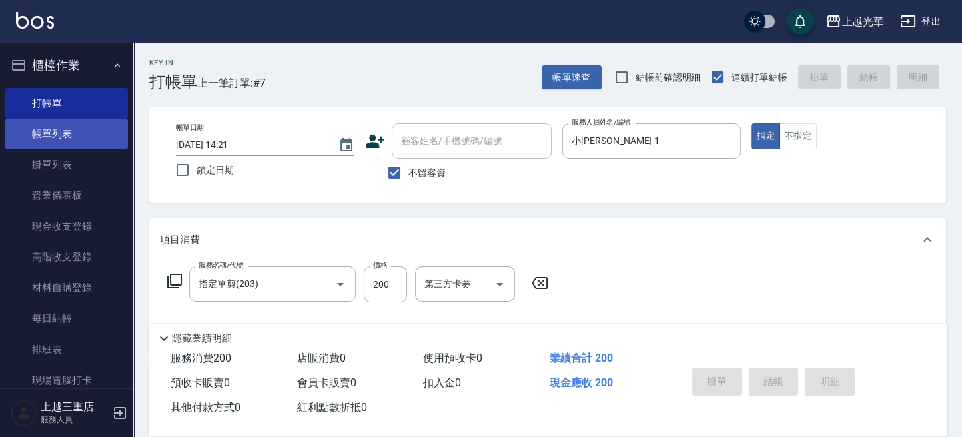
type input "[DATE] 14:31"
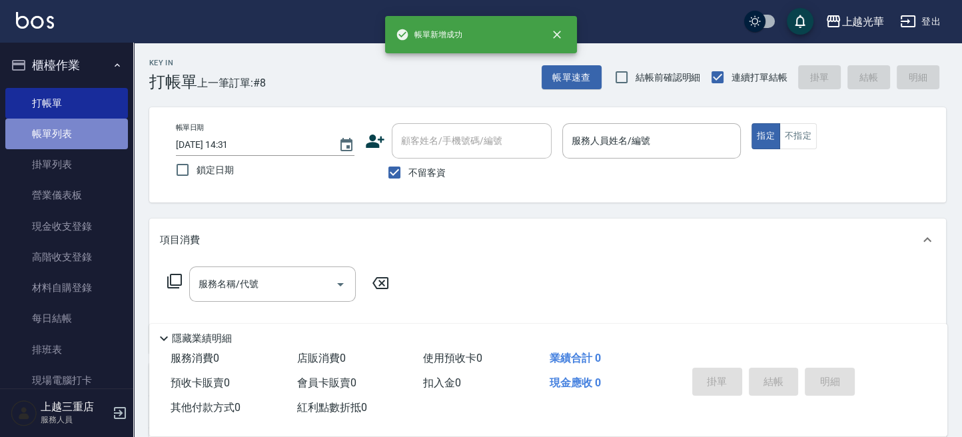
click at [83, 137] on link "帳單列表" at bounding box center [66, 134] width 123 height 31
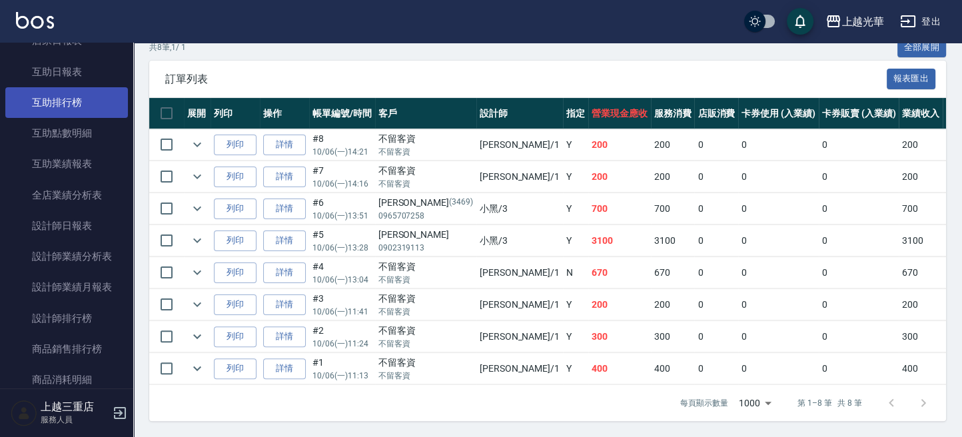
scroll to position [533, 0]
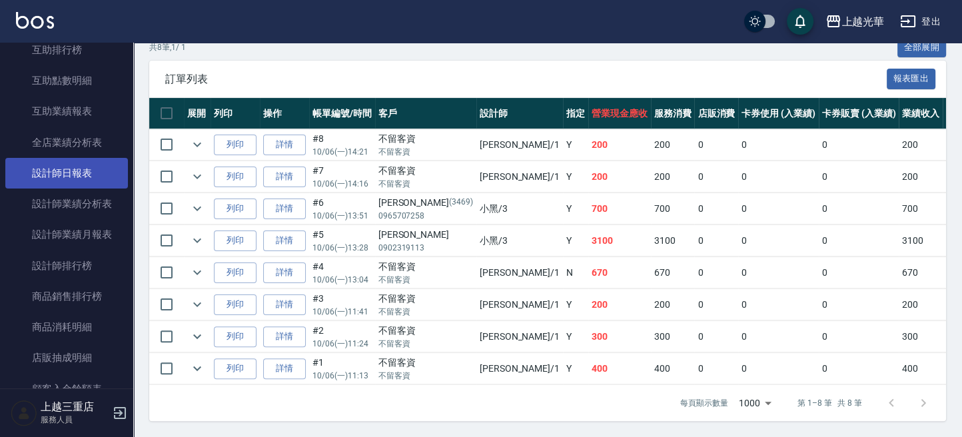
click at [98, 175] on link "設計師日報表" at bounding box center [66, 173] width 123 height 31
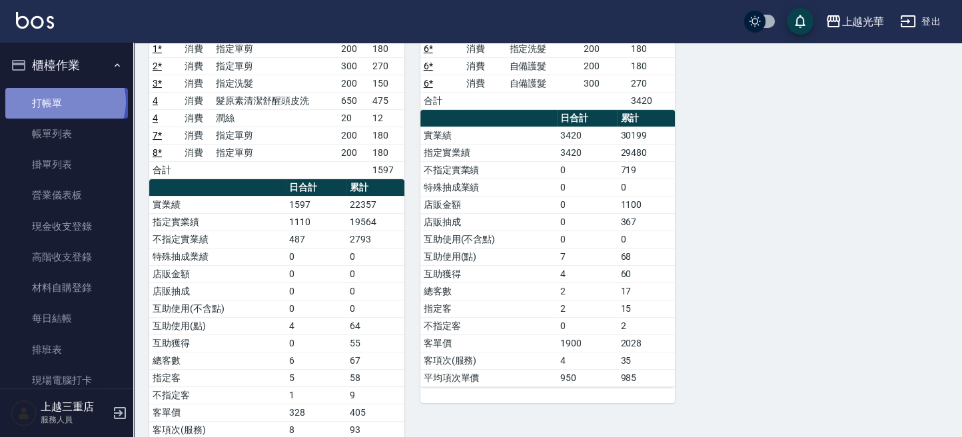
click at [64, 101] on link "打帳單" at bounding box center [66, 103] width 123 height 31
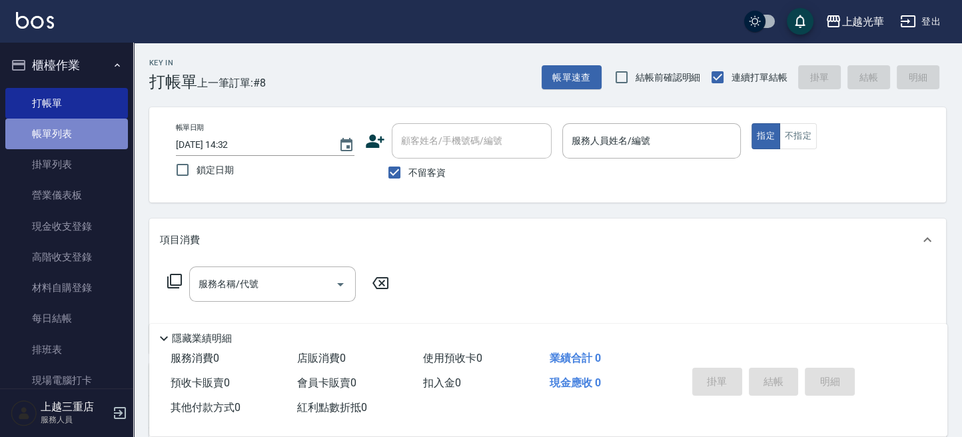
click at [72, 135] on link "帳單列表" at bounding box center [66, 134] width 123 height 31
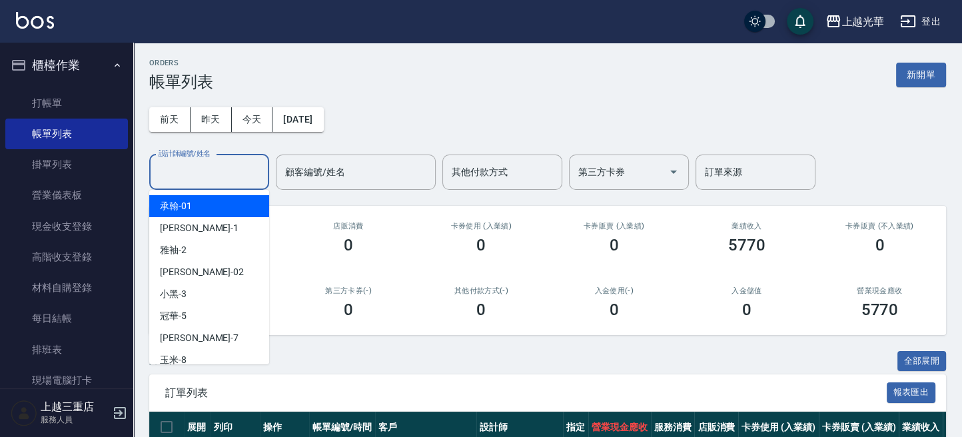
click at [205, 179] on input "設計師編號/姓名" at bounding box center [209, 172] width 108 height 23
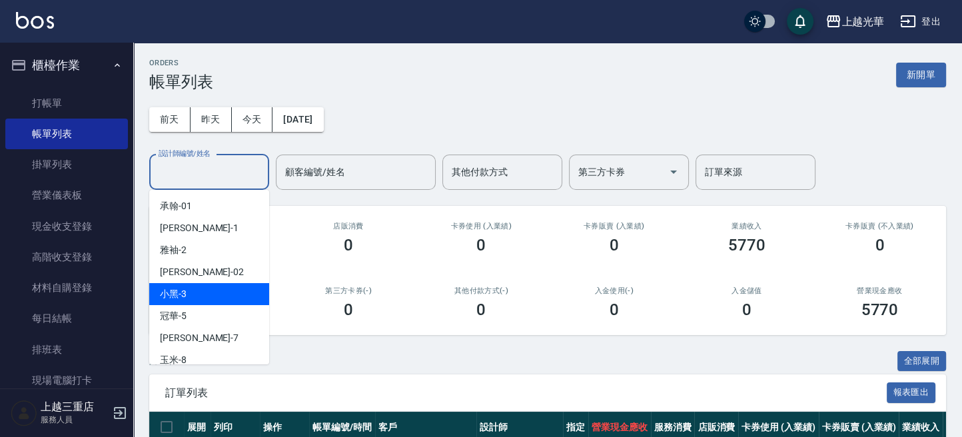
click at [188, 288] on div "小黑 -3" at bounding box center [209, 294] width 120 height 22
type input "小黑-3"
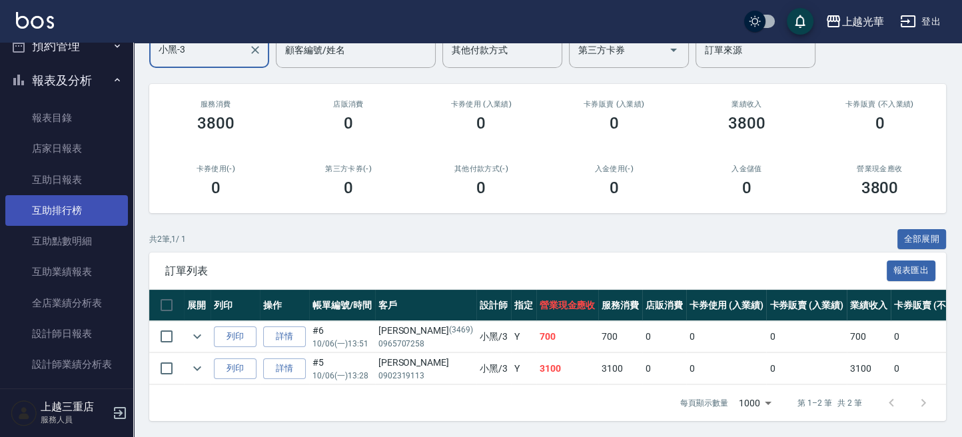
scroll to position [444, 0]
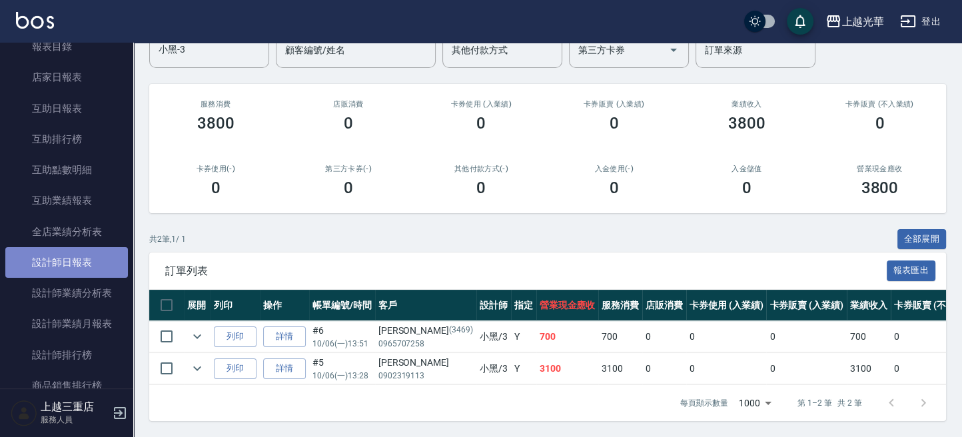
click at [83, 264] on link "設計師日報表" at bounding box center [66, 262] width 123 height 31
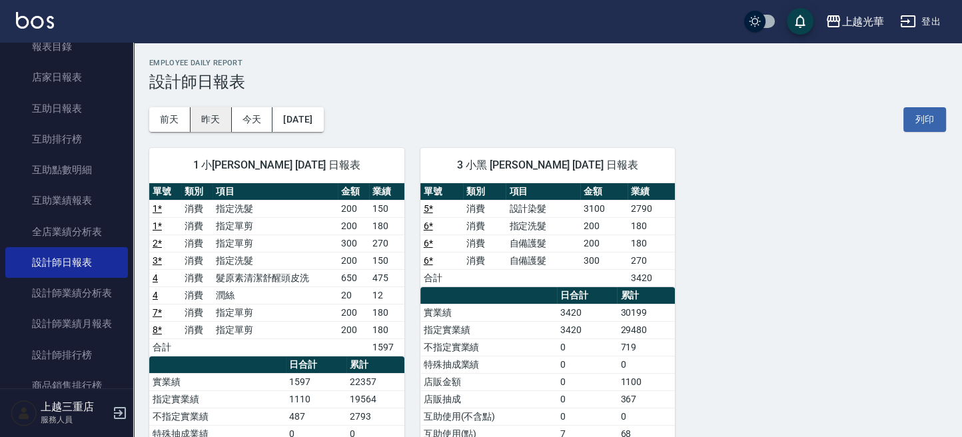
click at [217, 114] on button "昨天" at bounding box center [211, 119] width 41 height 25
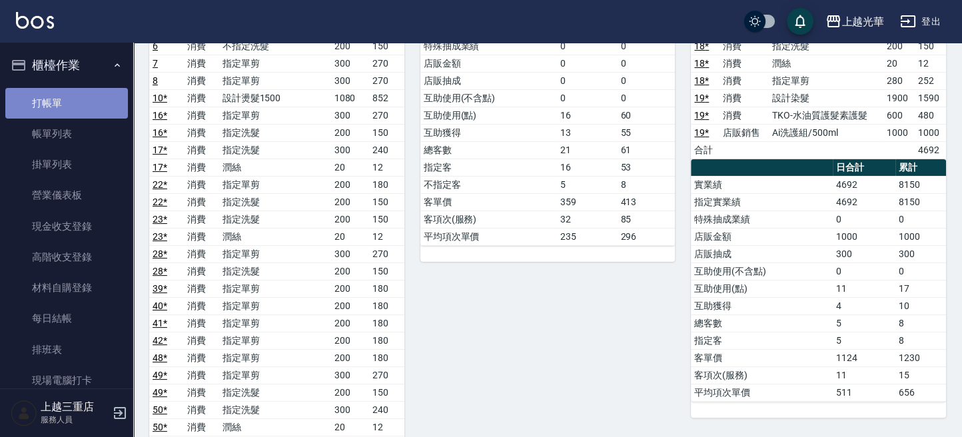
click at [79, 99] on link "打帳單" at bounding box center [66, 103] width 123 height 31
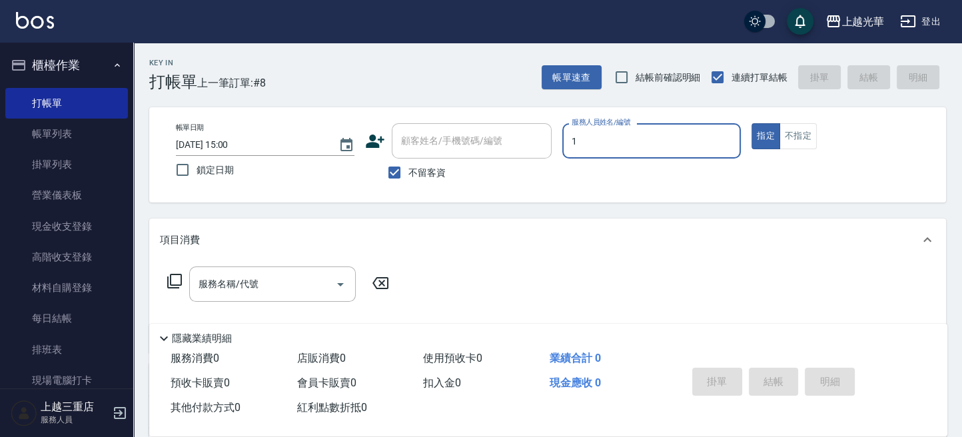
type input "1"
type button "true"
type input "小[PERSON_NAME]-1"
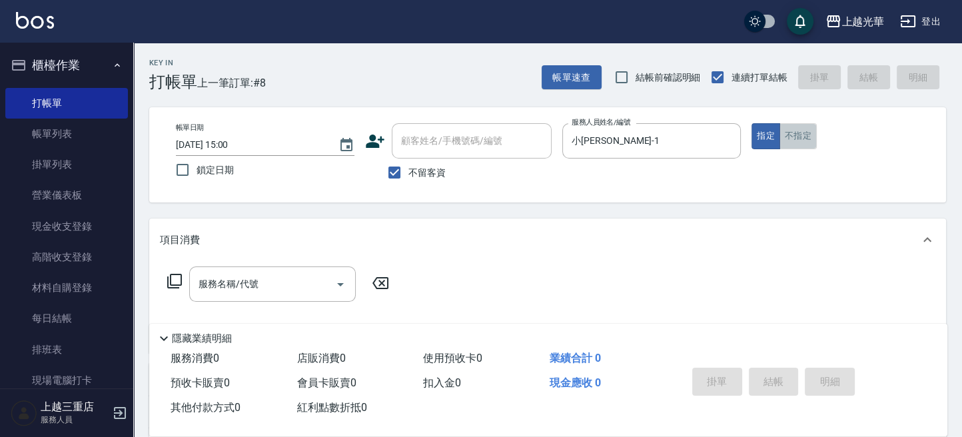
click at [805, 125] on button "不指定" at bounding box center [797, 136] width 37 height 26
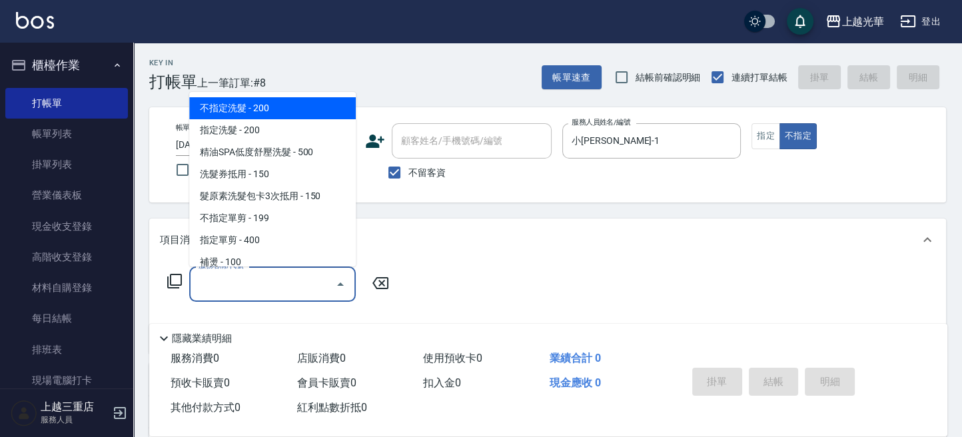
click at [291, 274] on input "服務名稱/代號" at bounding box center [262, 283] width 135 height 23
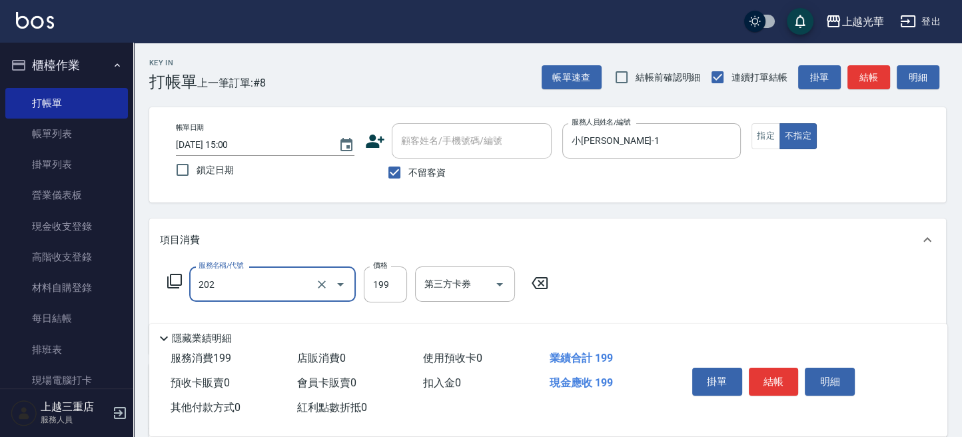
type input "不指定單剪(202)"
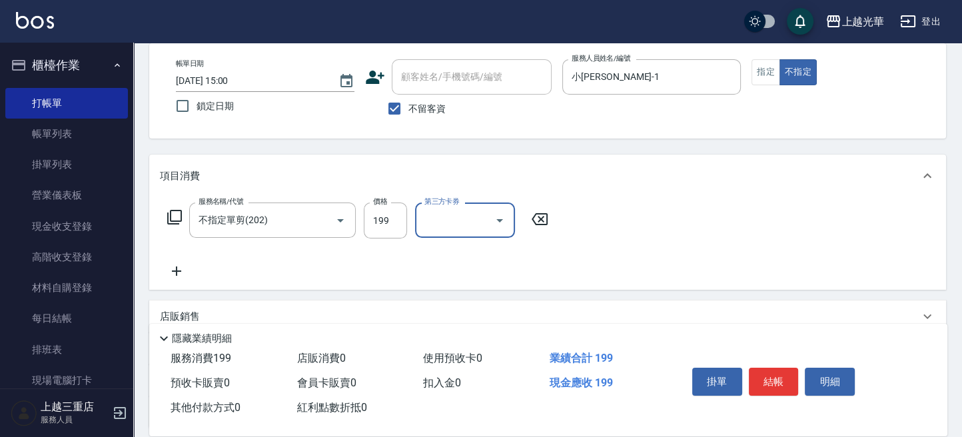
scroll to position [89, 0]
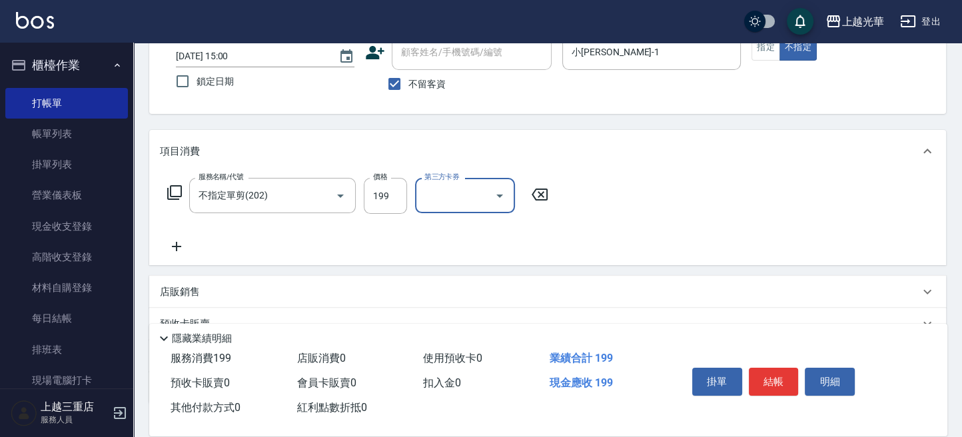
click at [183, 254] on div "服務名稱/代號 不指定單剪(202) 服務名稱/代號 價格 199 價格 第三方卡券 第三方卡券" at bounding box center [547, 219] width 797 height 93
click at [189, 247] on div "服務名稱/代號 不指定單剪(202) 服務名稱/代號 價格 199 價格 第三方卡券 第三方卡券" at bounding box center [358, 216] width 396 height 77
click at [189, 247] on icon at bounding box center [176, 247] width 33 height 16
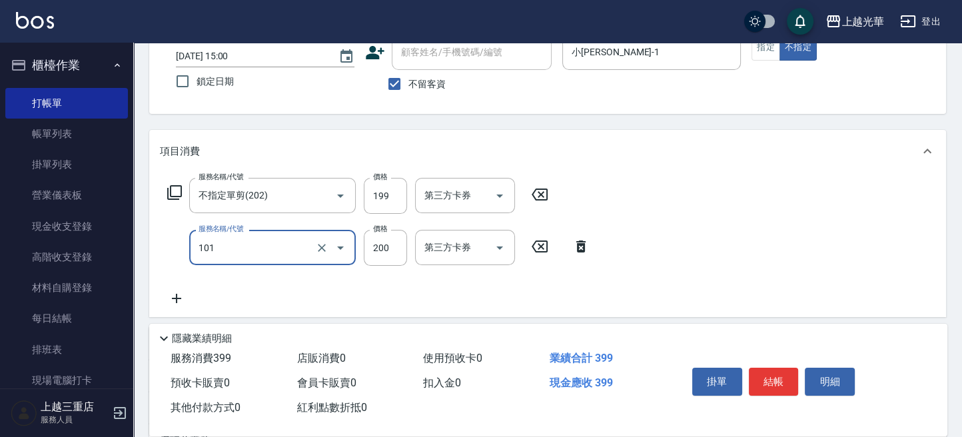
type input "不指定洗髮(101)"
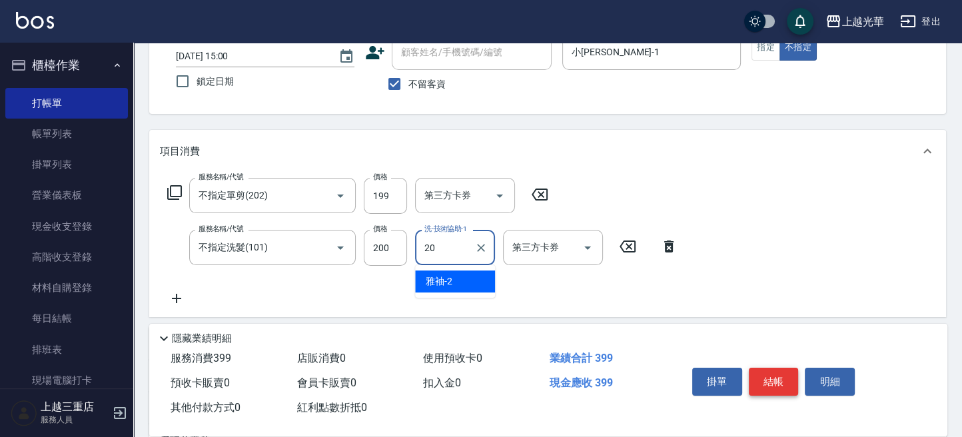
type input "小胖-20"
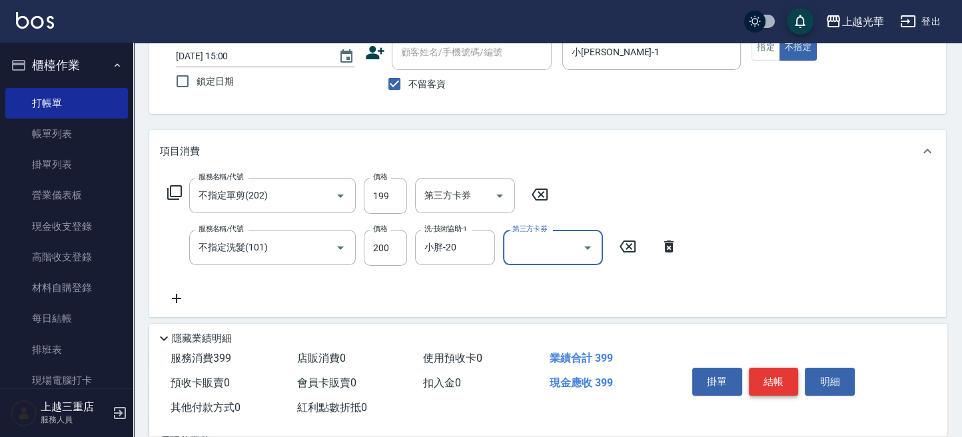
click at [771, 374] on button "結帳" at bounding box center [774, 382] width 50 height 28
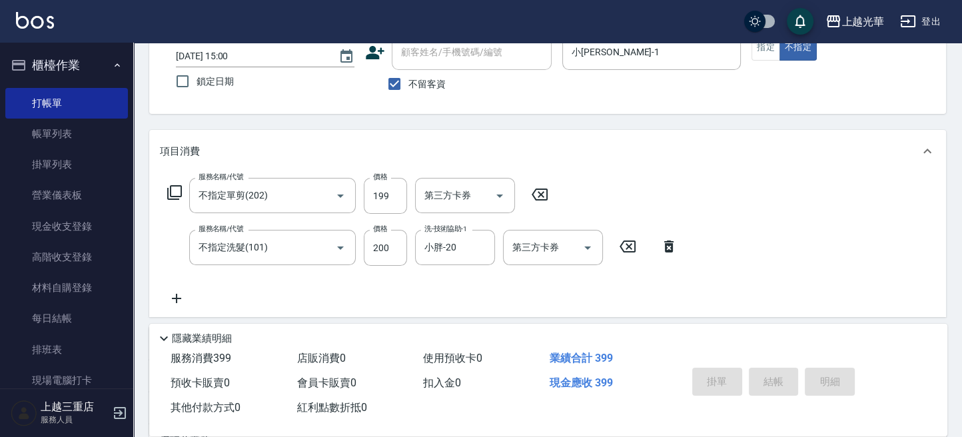
type input "[DATE] 15:04"
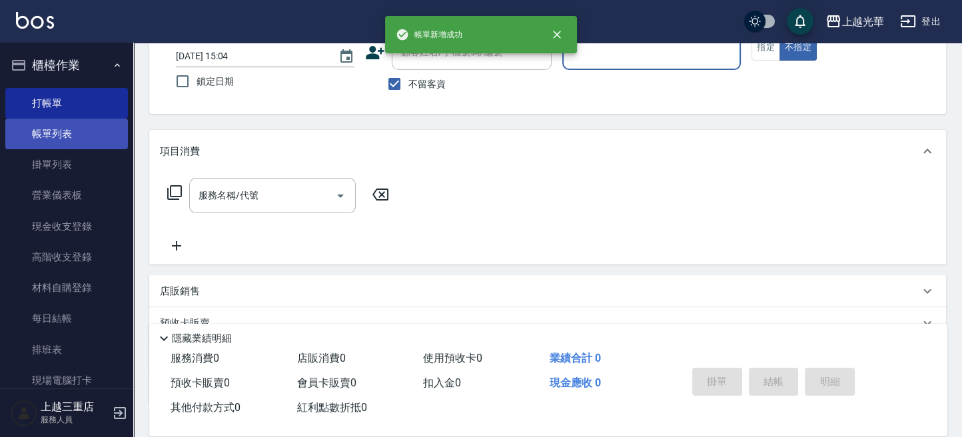
click at [43, 133] on link "帳單列表" at bounding box center [66, 134] width 123 height 31
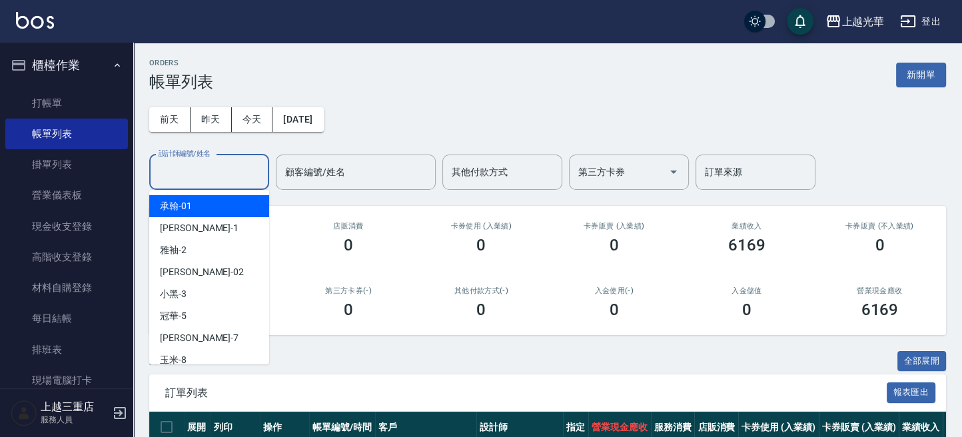
click at [204, 163] on input "設計師編號/姓名" at bounding box center [209, 172] width 108 height 23
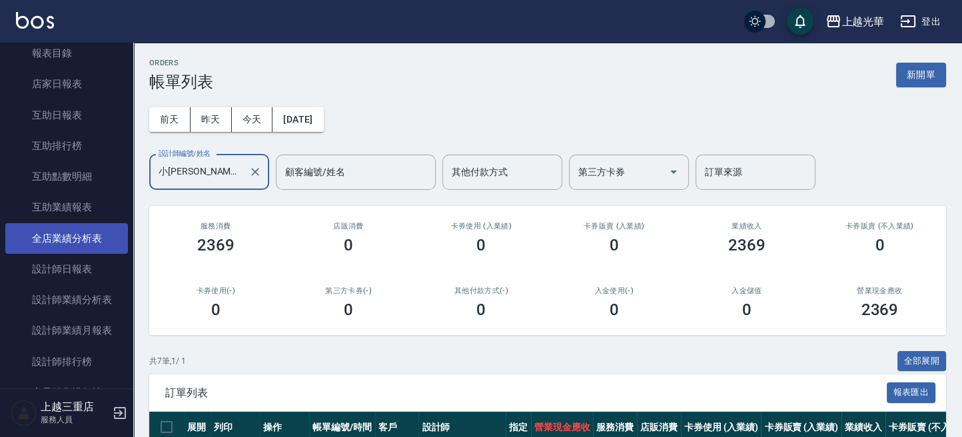
scroll to position [444, 0]
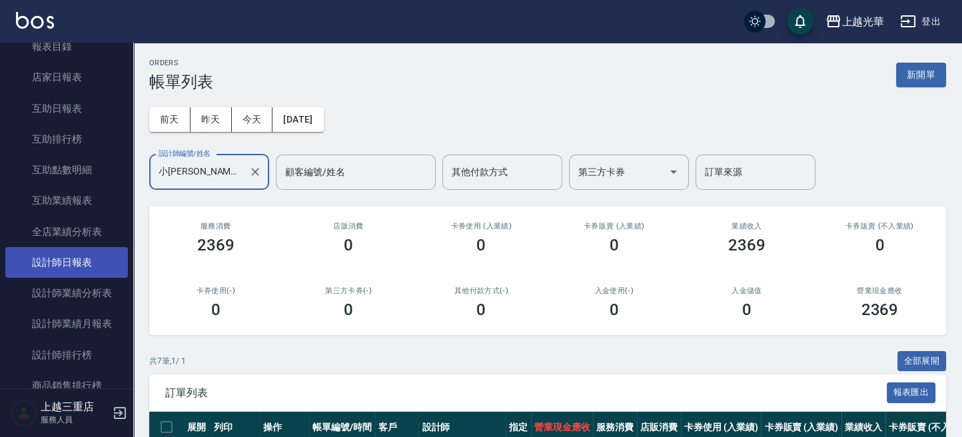
type input "小[PERSON_NAME]-1"
click at [77, 256] on link "設計師日報表" at bounding box center [66, 262] width 123 height 31
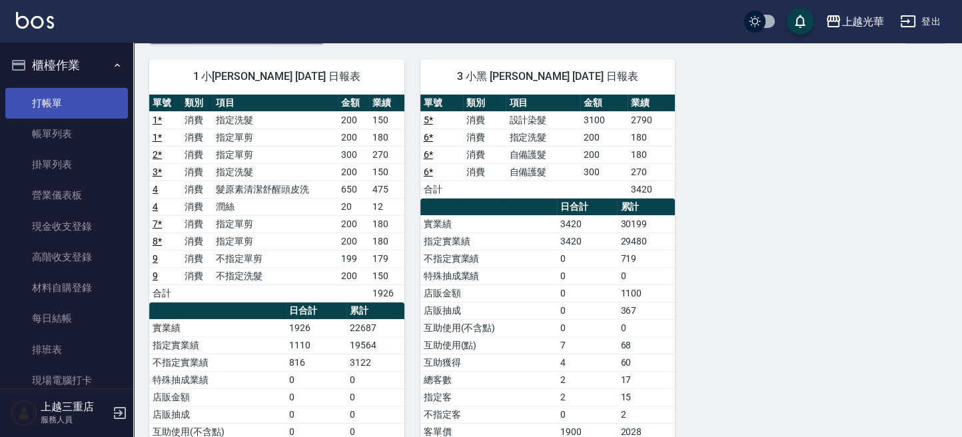
click at [76, 101] on link "打帳單" at bounding box center [66, 103] width 123 height 31
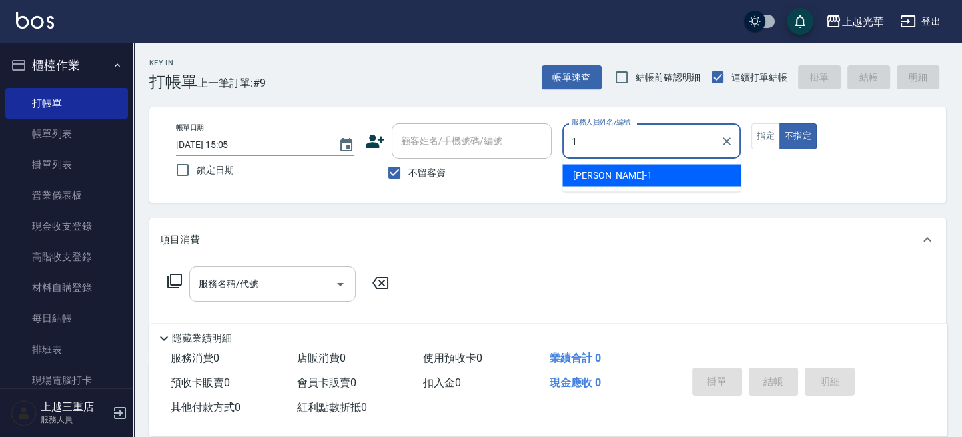
type input "小[PERSON_NAME]-1"
type button "false"
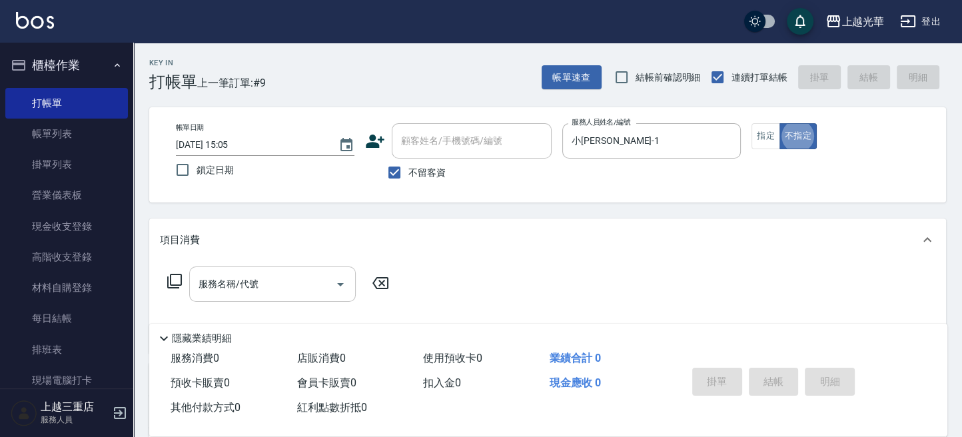
click at [239, 276] on input "服務名稱/代號" at bounding box center [262, 283] width 135 height 23
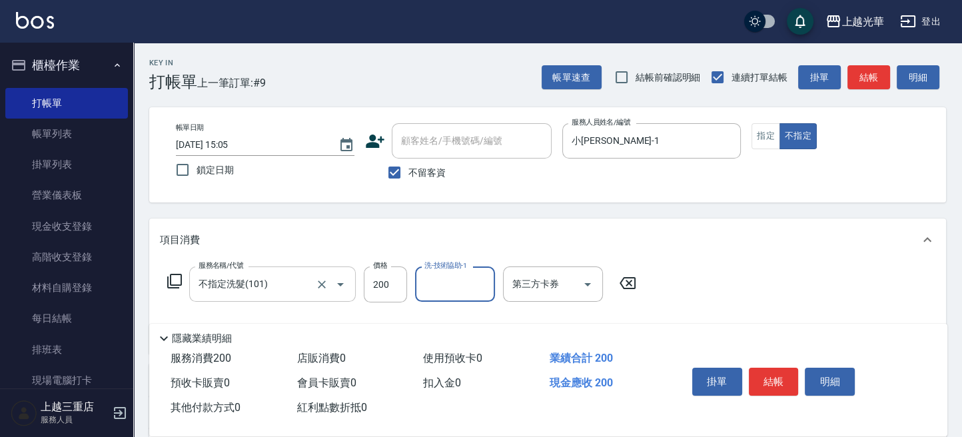
click at [215, 290] on input "不指定洗髮(101)" at bounding box center [253, 283] width 117 height 23
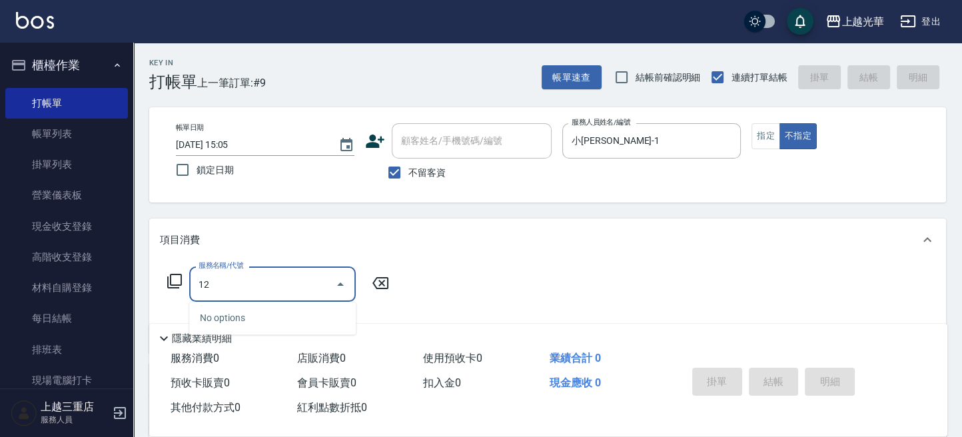
drag, startPoint x: 282, startPoint y: 290, endPoint x: 141, endPoint y: 291, distance: 141.2
click at [141, 291] on div "Key In 打帳單 上一筆訂單:#9 帳單速查 結帳前確認明細 連續打單結帳 掛單 結帳 明細 帳單日期 [DATE] 15:05 鎖定日期 顧客姓名/手機…" at bounding box center [547, 330] width 829 height 575
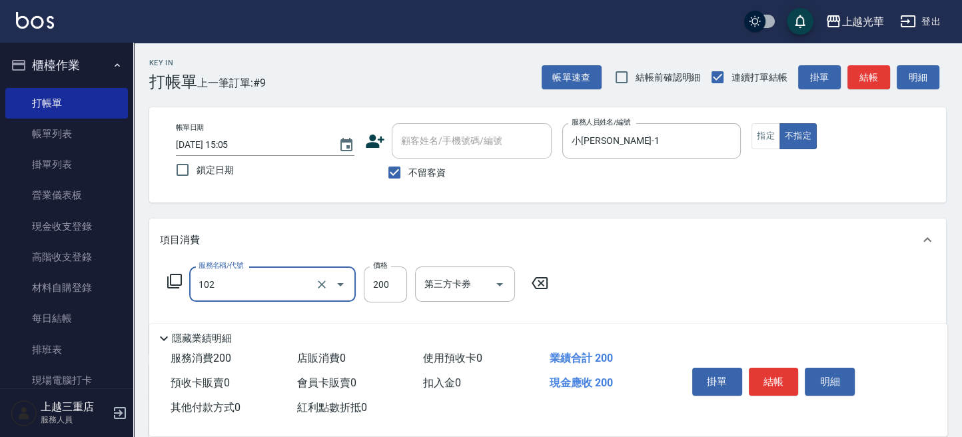
type input "指定洗髮(102)"
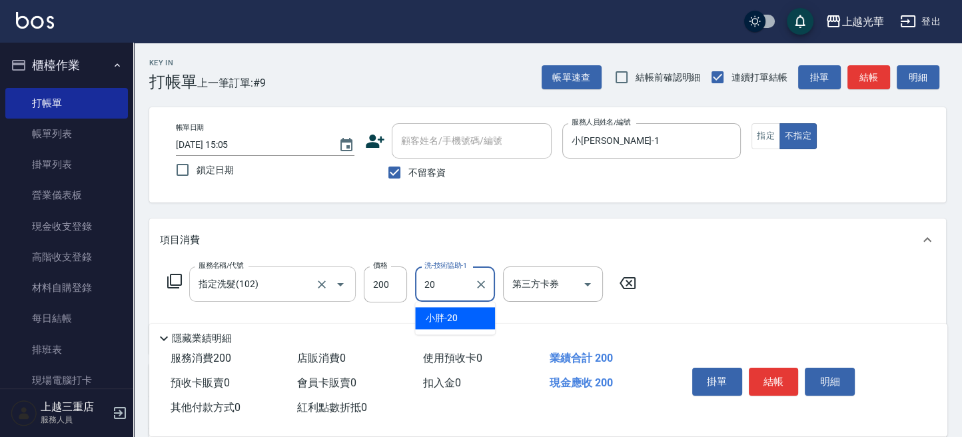
type input "小胖-20"
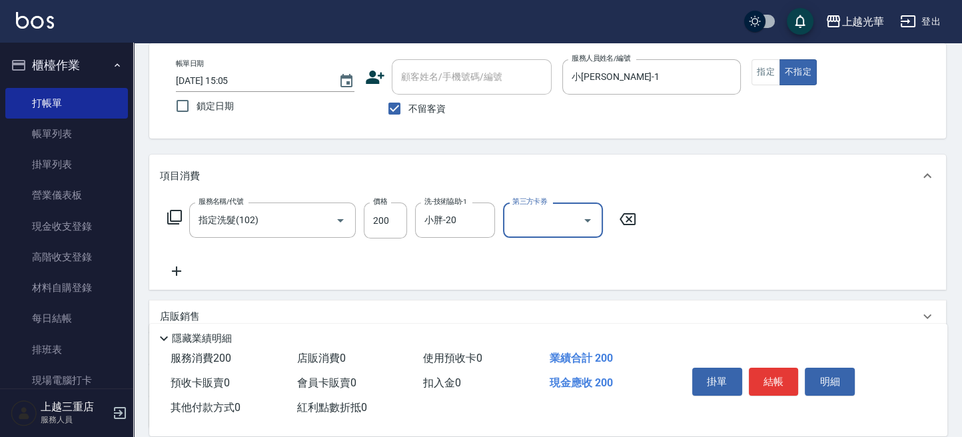
scroll to position [89, 0]
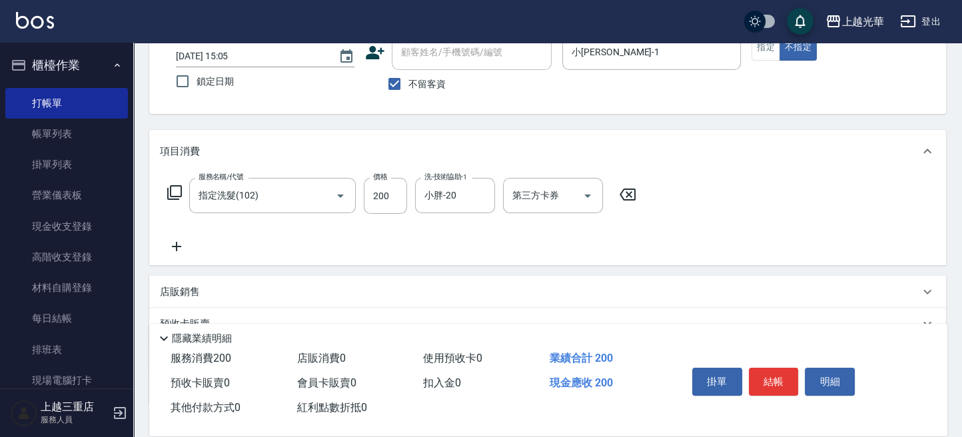
click at [181, 241] on icon at bounding box center [176, 247] width 33 height 16
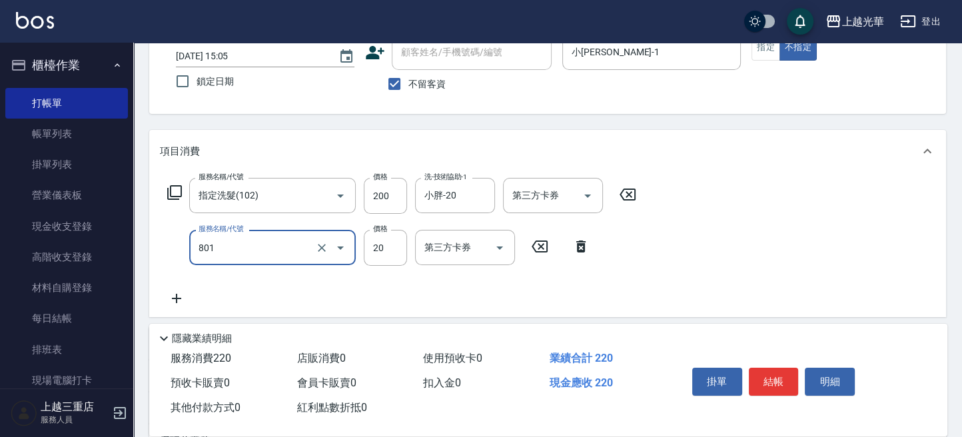
type input "潤絲(801)"
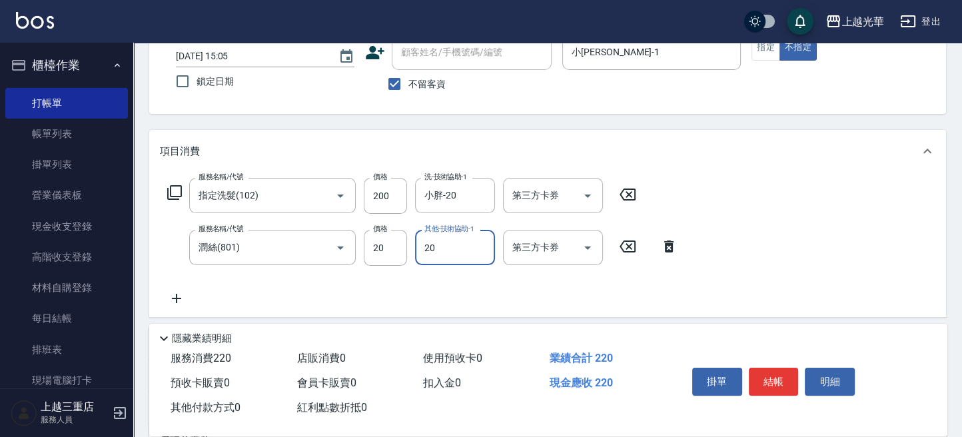
type input "小胖-20"
drag, startPoint x: 775, startPoint y: 384, endPoint x: 791, endPoint y: 207, distance: 177.9
click at [791, 207] on div "Key In 打帳單 上一筆訂單:#9 帳單速查 結帳前確認明細 連續打單結帳 掛單 結帳 明細 帳單日期 [DATE] 15:05 鎖定日期 顧客姓名/手機…" at bounding box center [547, 268] width 829 height 628
click at [755, 59] on button "指定" at bounding box center [765, 48] width 29 height 26
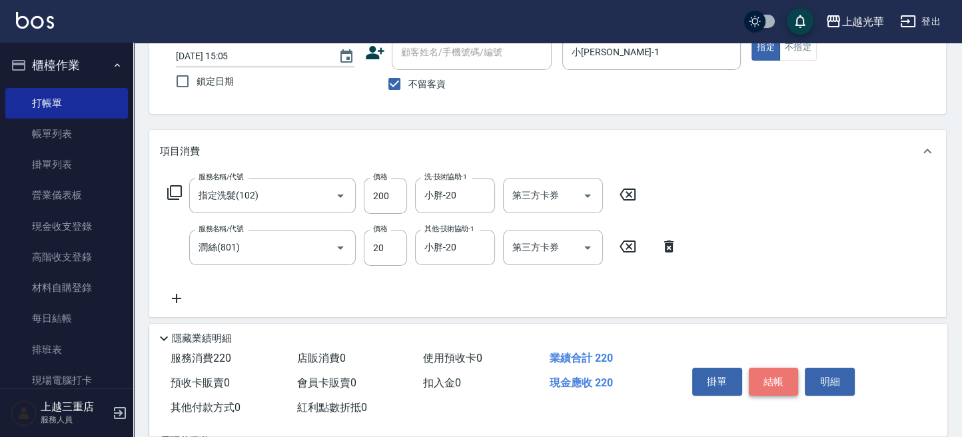
click at [775, 378] on button "結帳" at bounding box center [774, 382] width 50 height 28
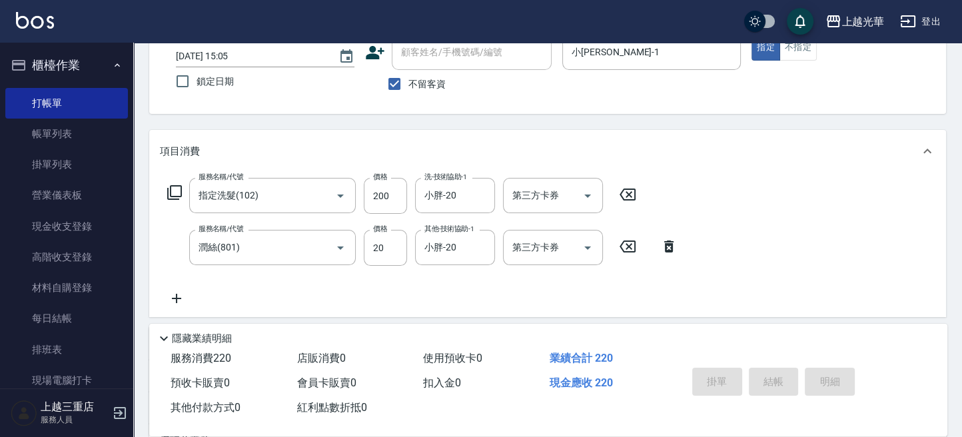
type input "[DATE] 15:12"
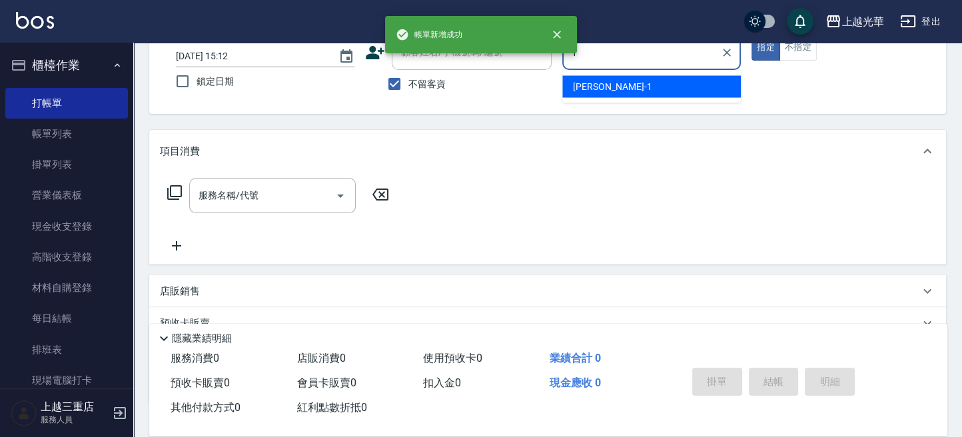
type input "1"
type button "true"
type input "小[PERSON_NAME]-1"
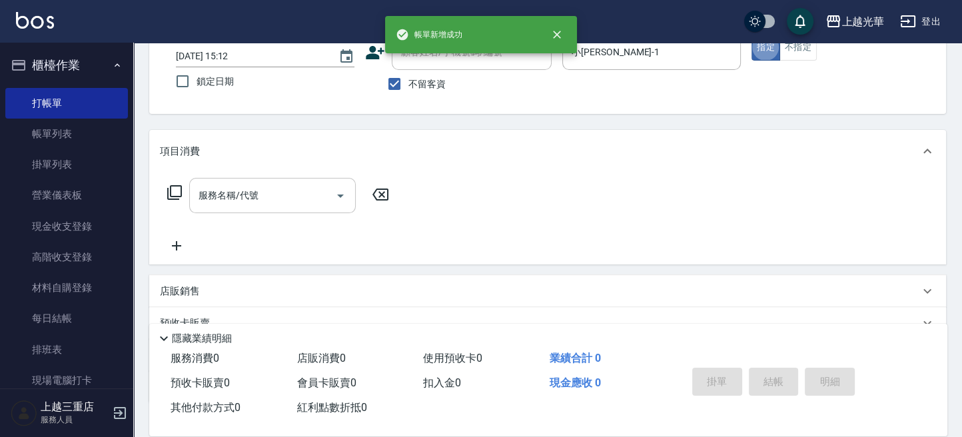
click at [248, 203] on input "服務名稱/代號" at bounding box center [262, 195] width 135 height 23
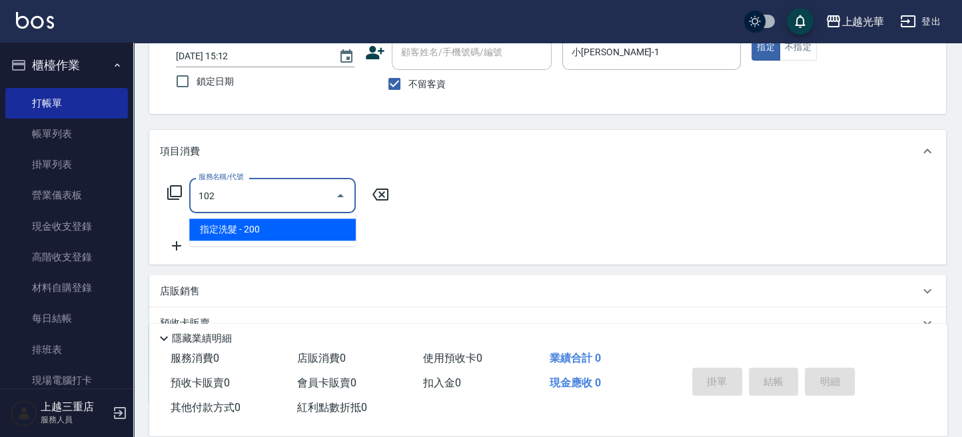
type input "指定洗髮(102)"
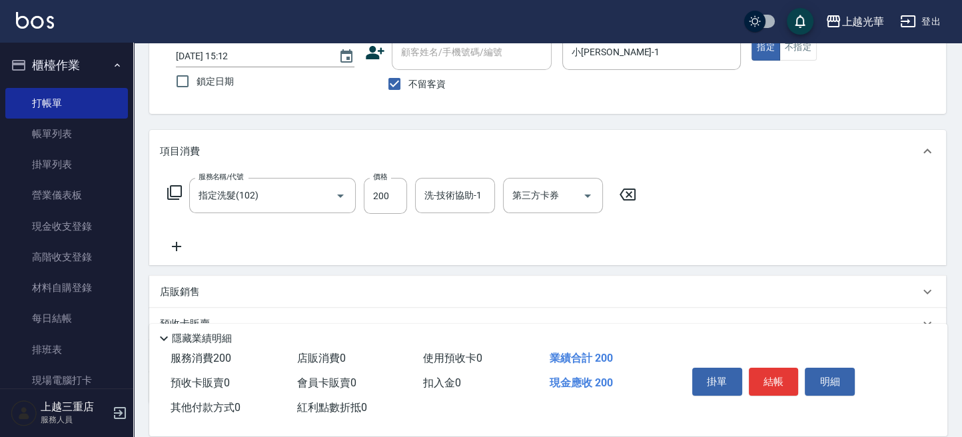
click at [179, 242] on icon at bounding box center [176, 247] width 33 height 16
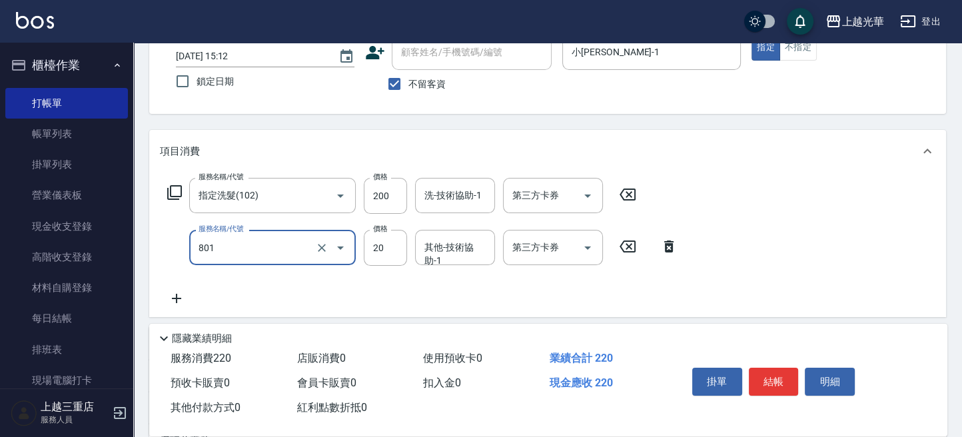
type input "潤絲(801)"
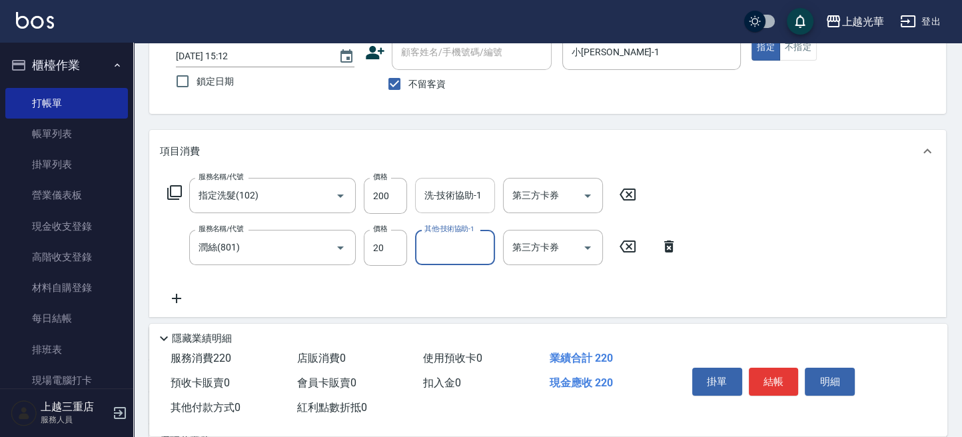
click at [439, 199] on input "洗-技術協助-1" at bounding box center [455, 195] width 68 height 23
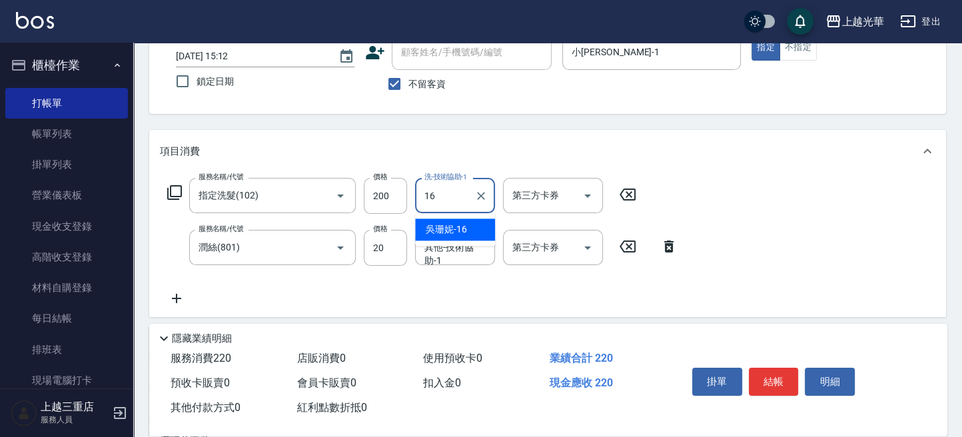
type input "[PERSON_NAME]-16"
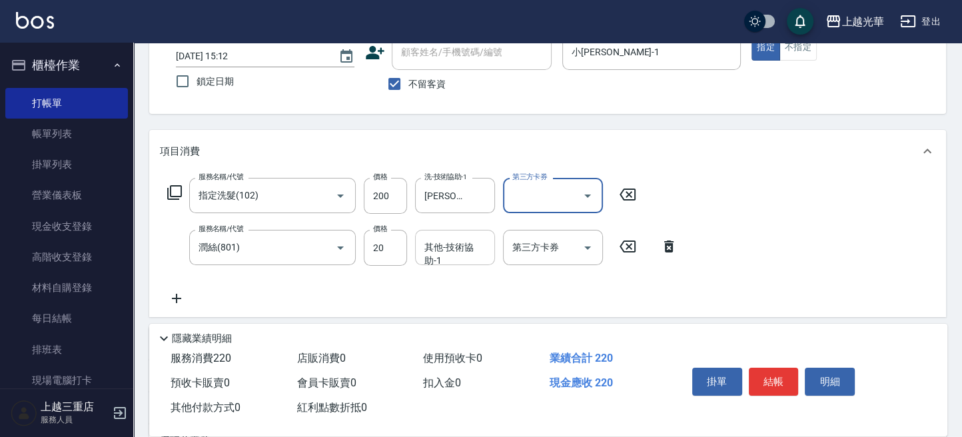
click at [453, 253] on input "其他-技術協助-1" at bounding box center [455, 247] width 68 height 23
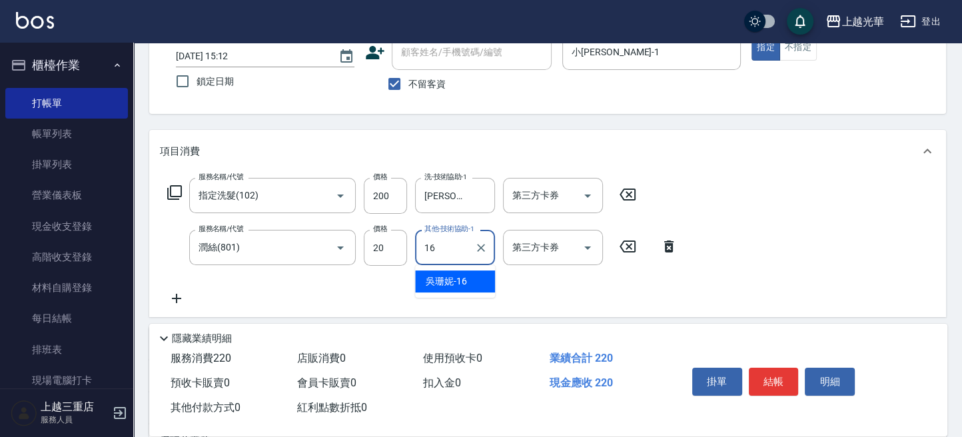
type input "[PERSON_NAME]-16"
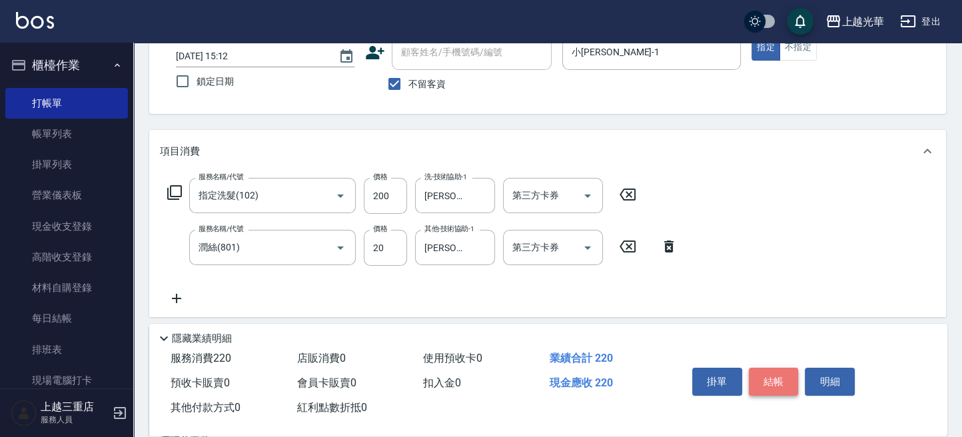
click at [777, 373] on button "結帳" at bounding box center [774, 382] width 50 height 28
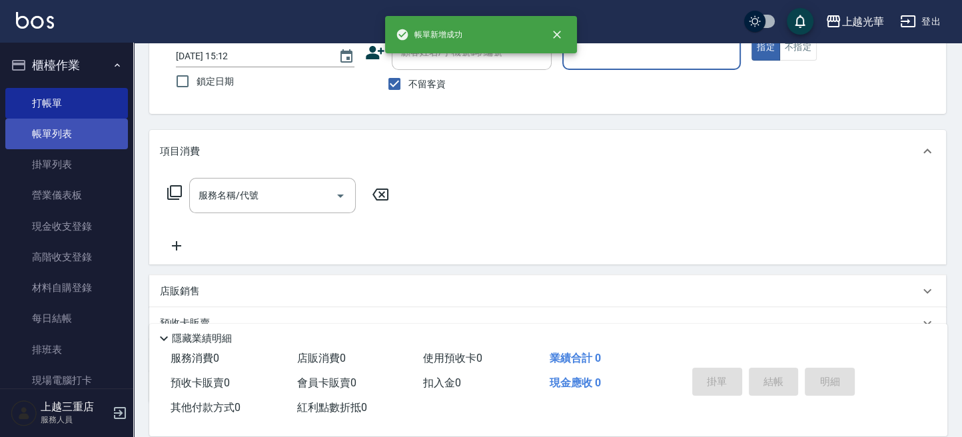
click at [57, 127] on link "帳單列表" at bounding box center [66, 134] width 123 height 31
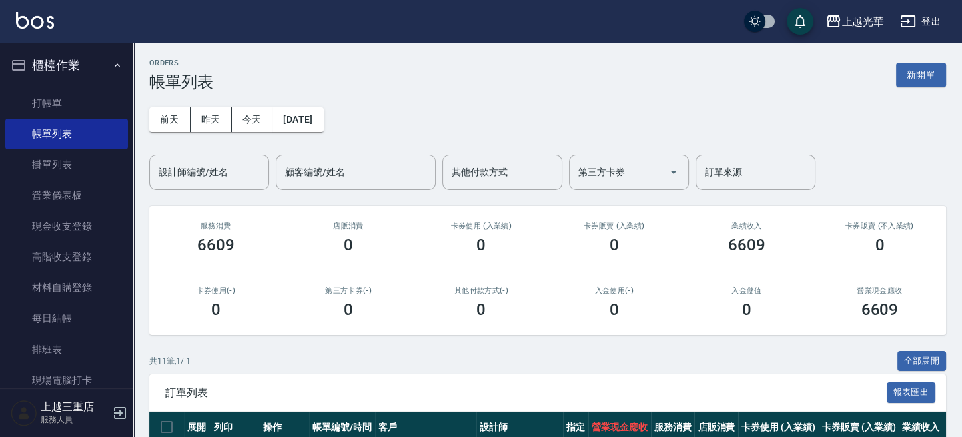
click at [196, 165] on input "設計師編號/姓名" at bounding box center [209, 172] width 108 height 23
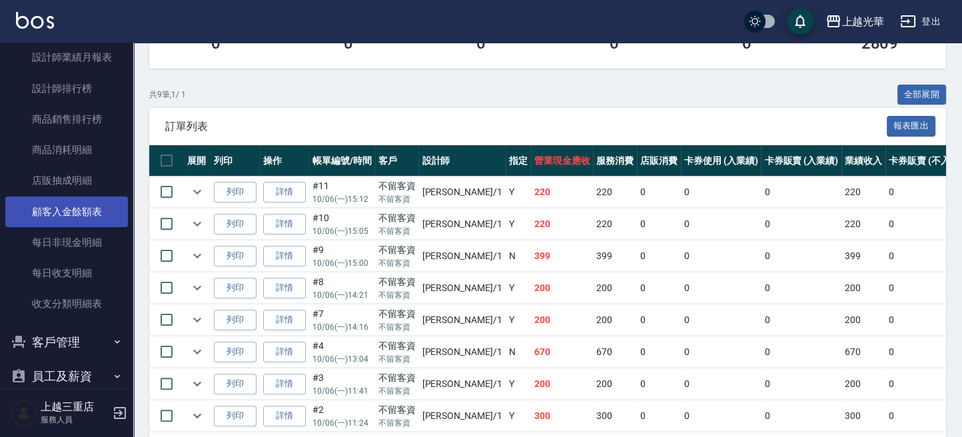
scroll to position [533, 0]
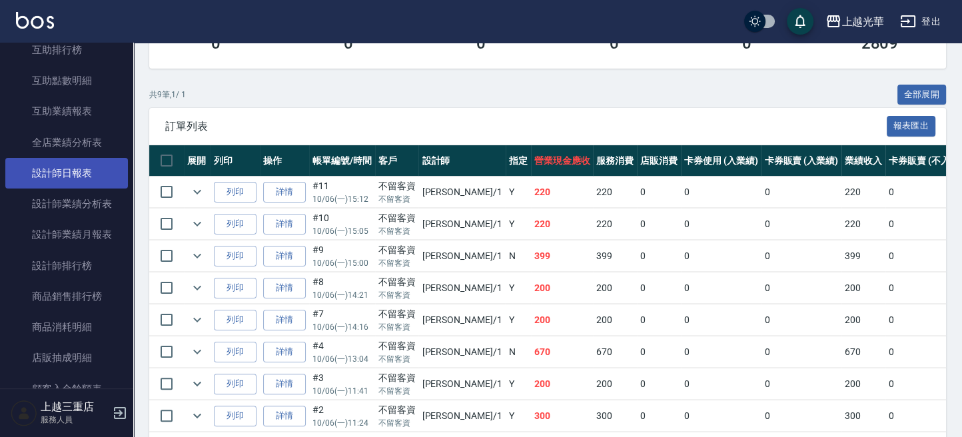
type input "小[PERSON_NAME]-1"
click at [85, 169] on link "設計師日報表" at bounding box center [66, 173] width 123 height 31
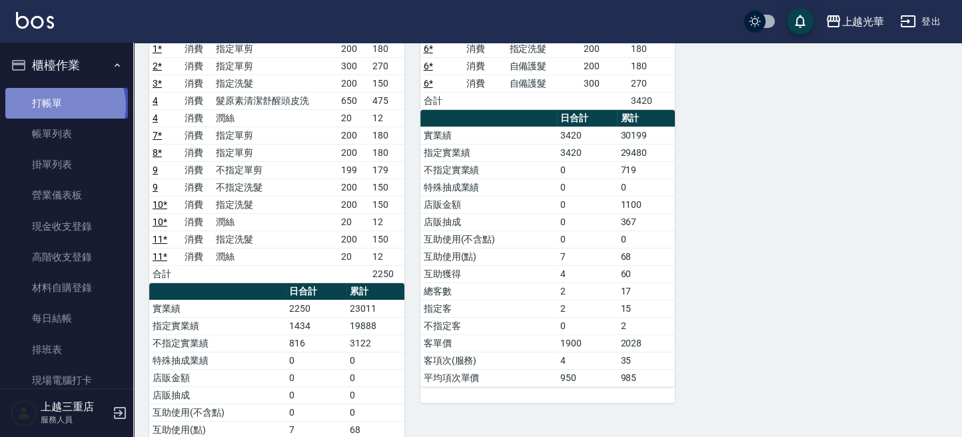
click at [64, 105] on link "打帳單" at bounding box center [66, 103] width 123 height 31
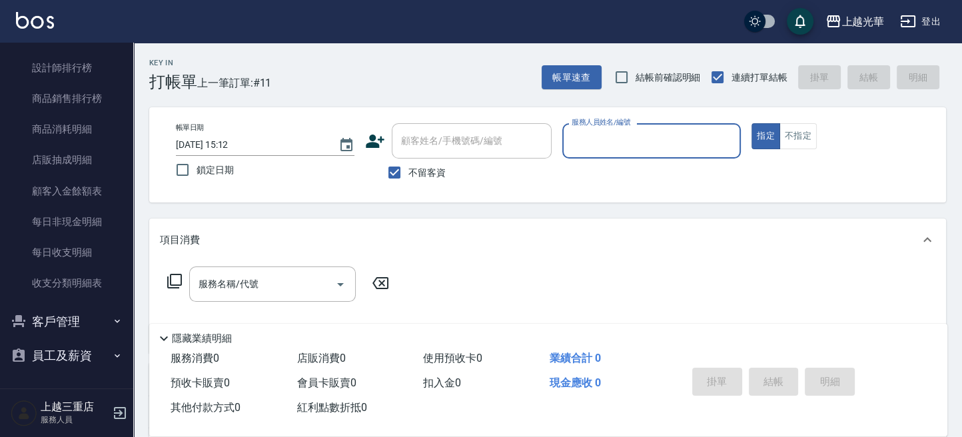
scroll to position [177, 0]
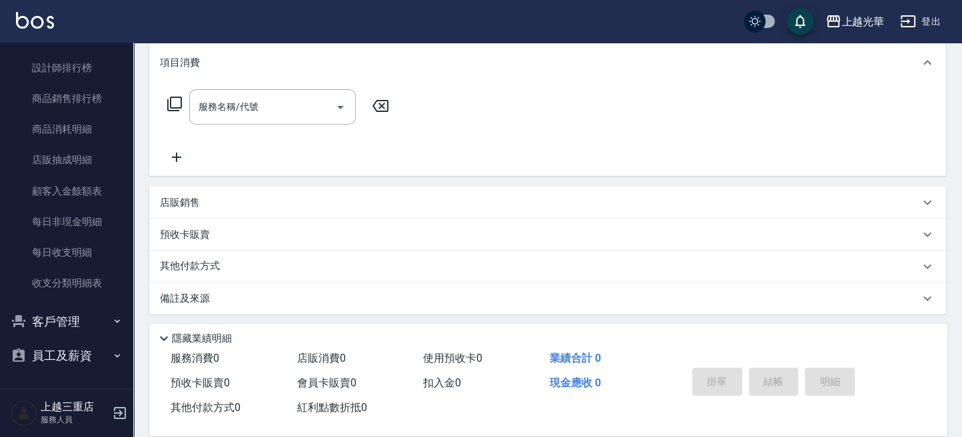
click at [89, 358] on button "員工及薪資" at bounding box center [66, 355] width 123 height 35
click at [94, 350] on button "員工及薪資" at bounding box center [66, 355] width 123 height 35
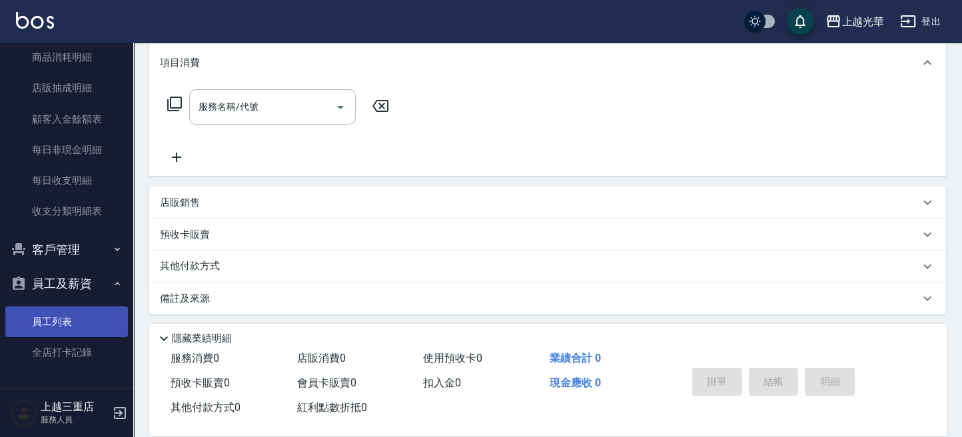
click at [94, 329] on link "員工列表" at bounding box center [66, 321] width 123 height 31
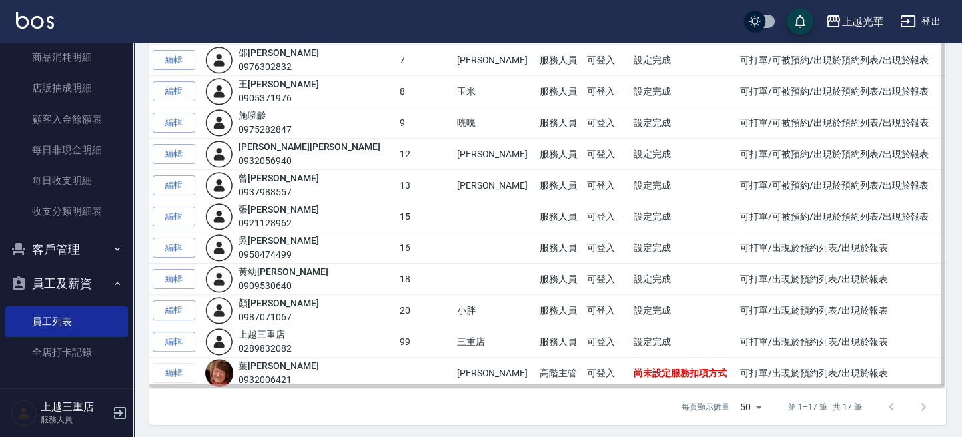
scroll to position [316, 0]
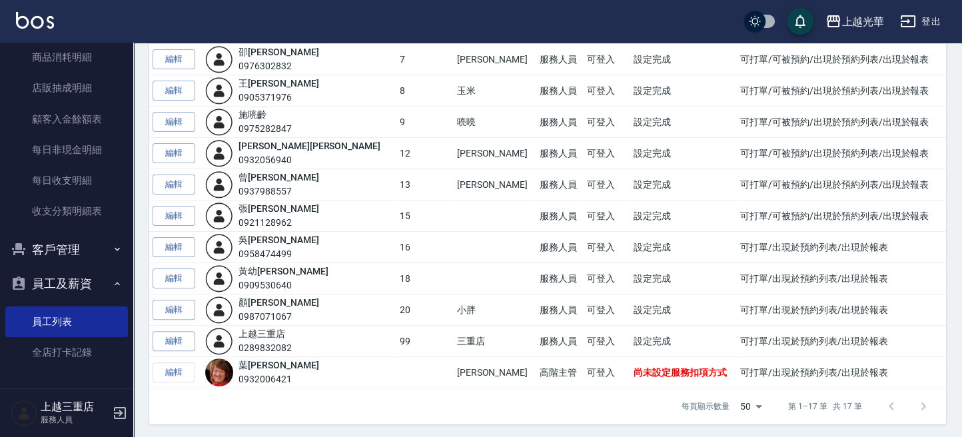
click at [25, 29] on link at bounding box center [35, 21] width 38 height 19
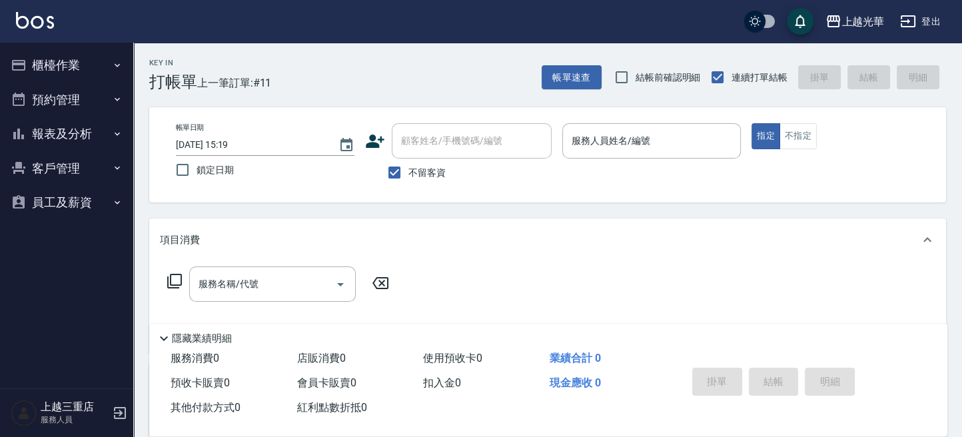
click at [110, 118] on ul "櫃檯作業 打帳單 帳單列表 掛單列表 營業儀表板 現金收支登錄 高階收支登錄 材料自購登錄 每日結帳 排班表 現場電腦打卡 預約管理 預約管理 單日預約紀錄 …" at bounding box center [66, 134] width 123 height 183
click at [105, 141] on button "報表及分析" at bounding box center [66, 134] width 123 height 35
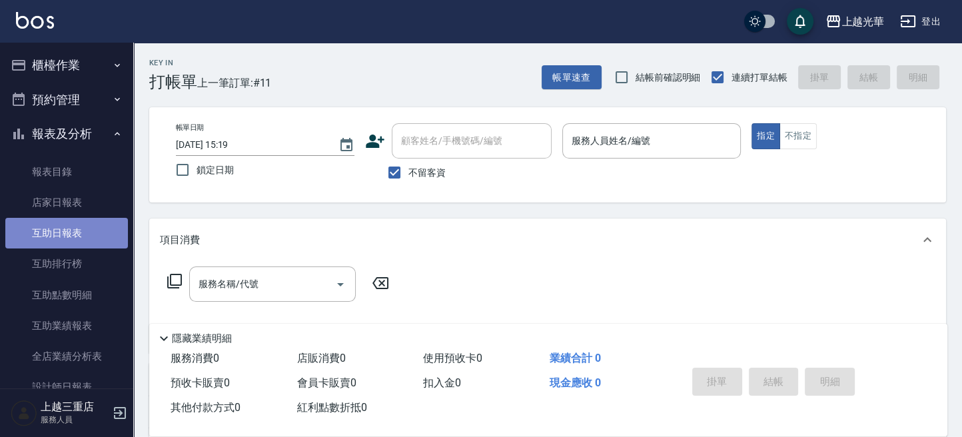
click at [71, 246] on link "互助日報表" at bounding box center [66, 233] width 123 height 31
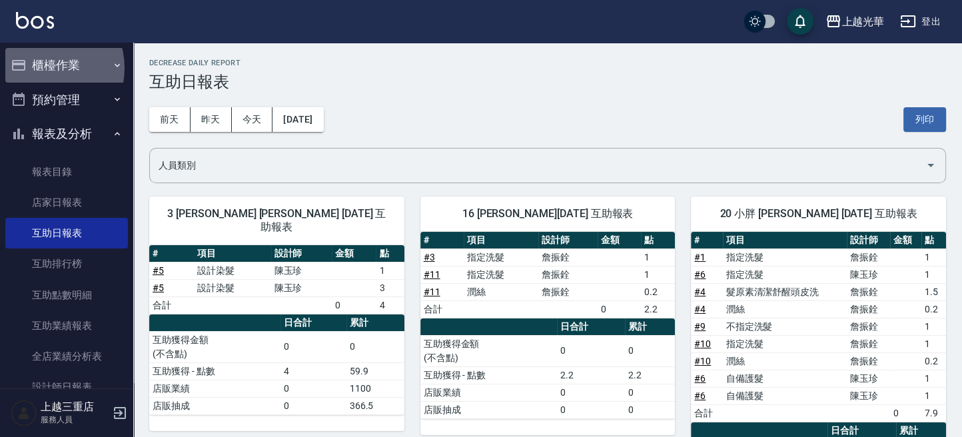
click at [42, 69] on button "櫃檯作業" at bounding box center [66, 65] width 123 height 35
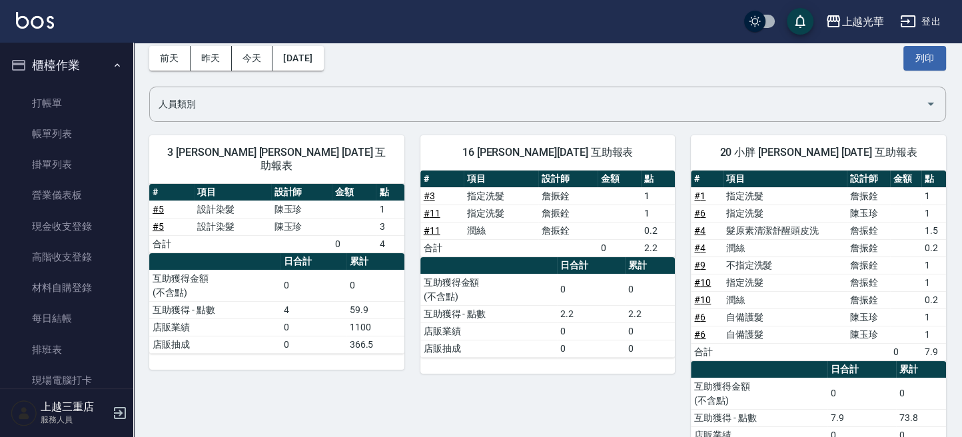
scroll to position [115, 0]
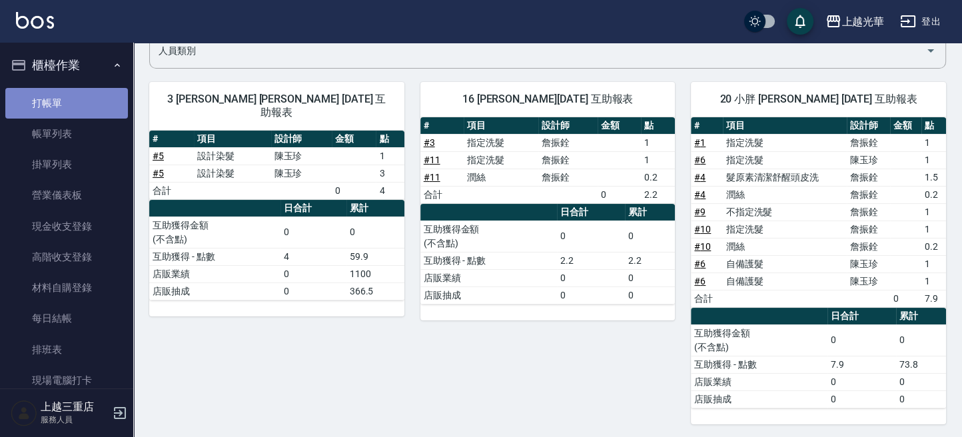
click at [68, 92] on link "打帳單" at bounding box center [66, 103] width 123 height 31
